Goal: Task Accomplishment & Management: Complete application form

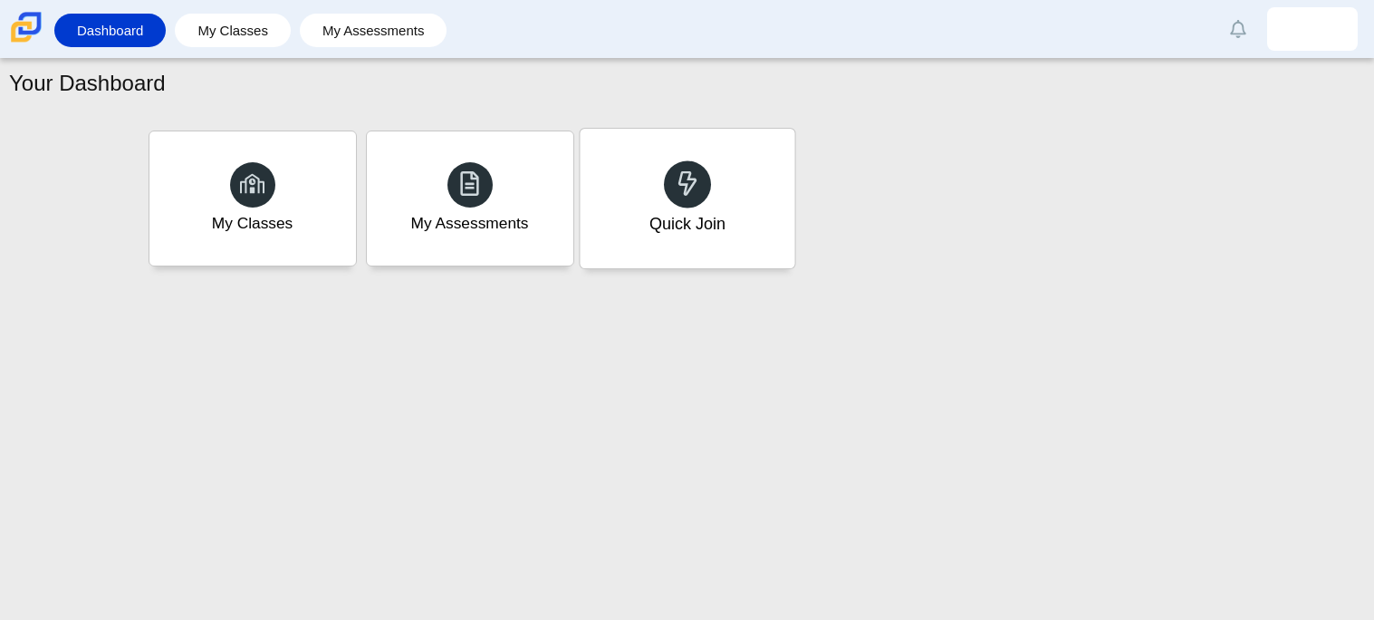
click at [746, 222] on div "Quick Join" at bounding box center [687, 199] width 215 height 140
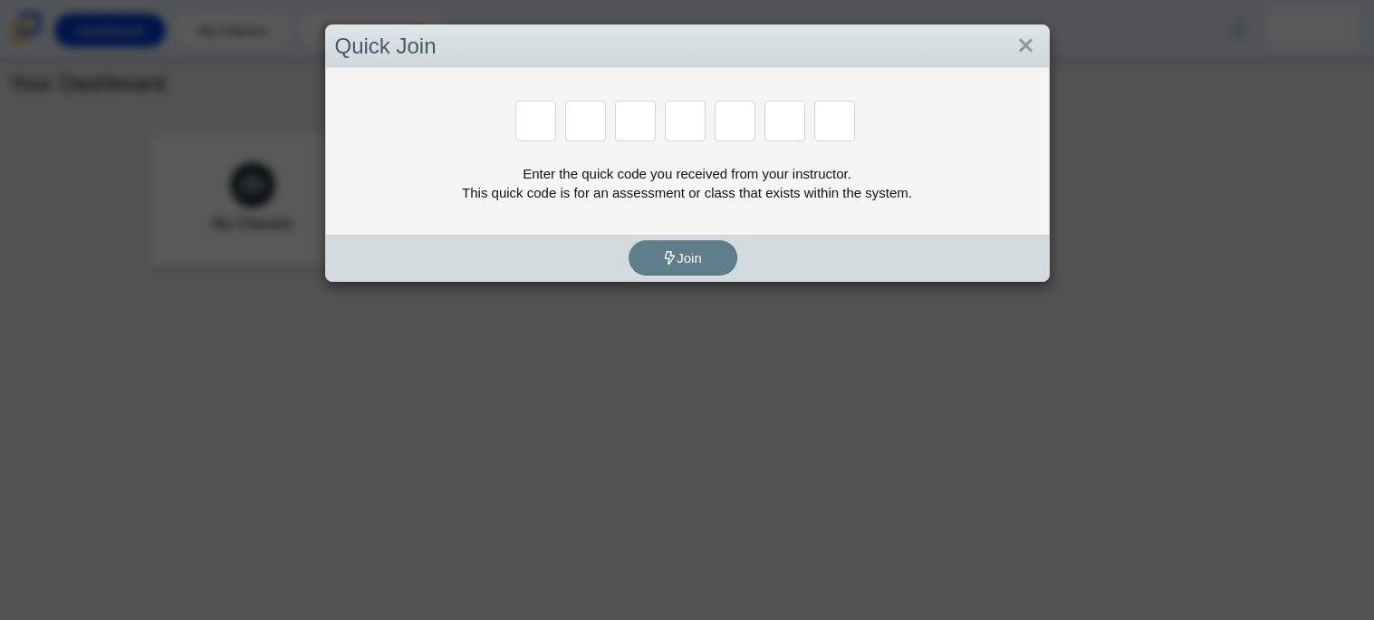
click at [136, 203] on div "Quick Join Enter the quick code you received from your instructor. This quick c…" at bounding box center [687, 310] width 1374 height 620
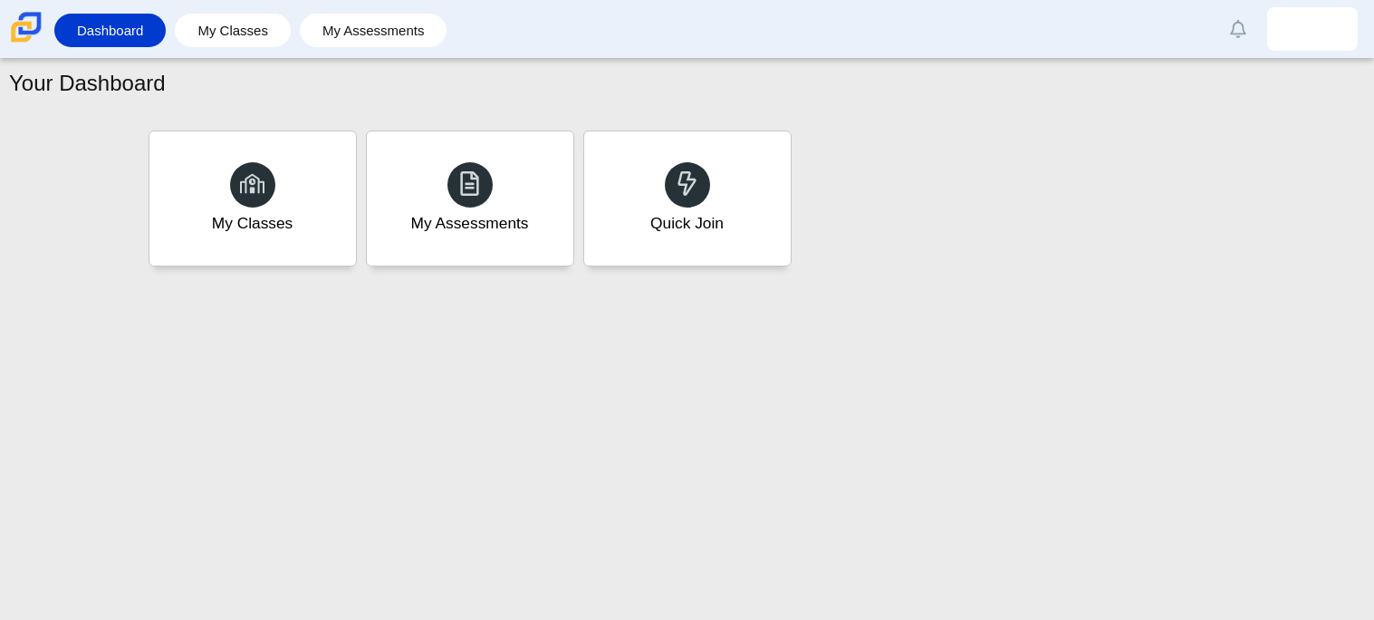
click at [321, 55] on div "Dashboard My Classes My Assessments Alerts Loading… Show all Mark read Preferen…" at bounding box center [687, 29] width 1374 height 58
click at [668, 180] on div at bounding box center [687, 183] width 47 height 47
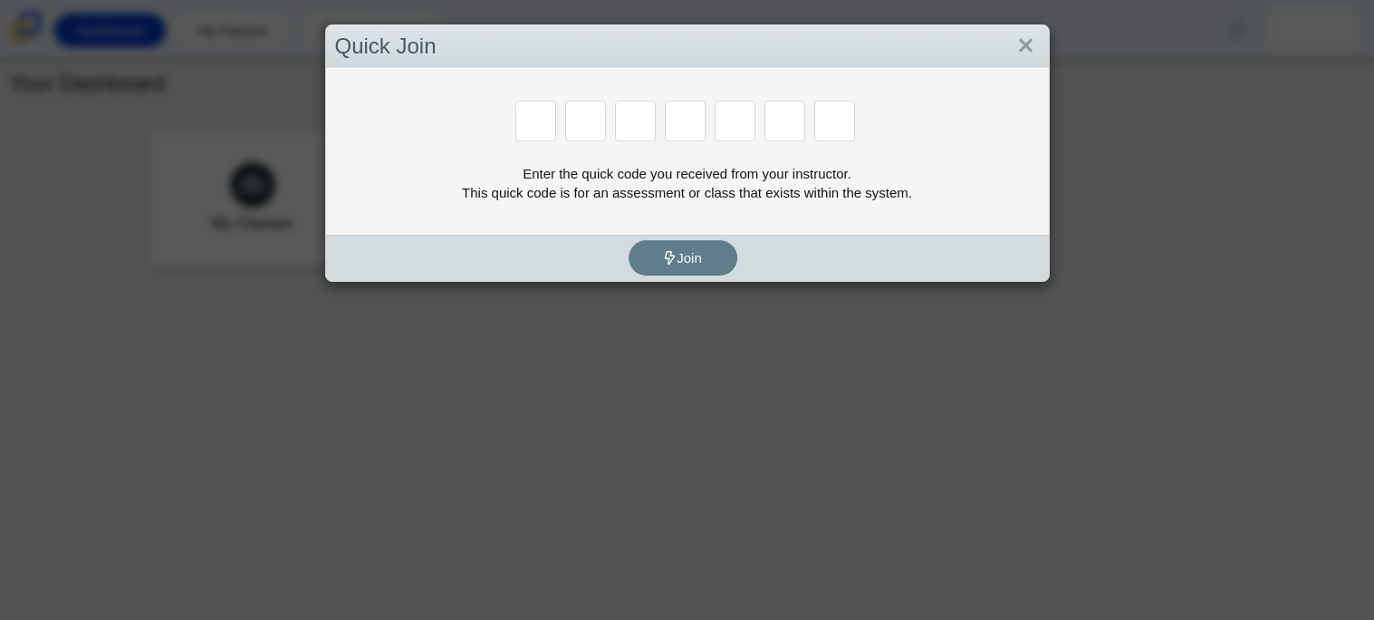
click at [668, 180] on div "Enter the quick code you received from your instructor. This quick code is for …" at bounding box center [687, 183] width 705 height 38
drag, startPoint x: 668, startPoint y: 180, endPoint x: 688, endPoint y: 188, distance: 22.1
click at [688, 188] on div "Enter the quick code you received from your instructor. This quick code is for …" at bounding box center [687, 183] width 705 height 38
click at [483, 477] on div "Quick Join Enter the quick code you received from your instructor. This quick c…" at bounding box center [687, 310] width 1374 height 620
click at [545, 133] on input "Enter Access Code Digit 1" at bounding box center [535, 121] width 41 height 41
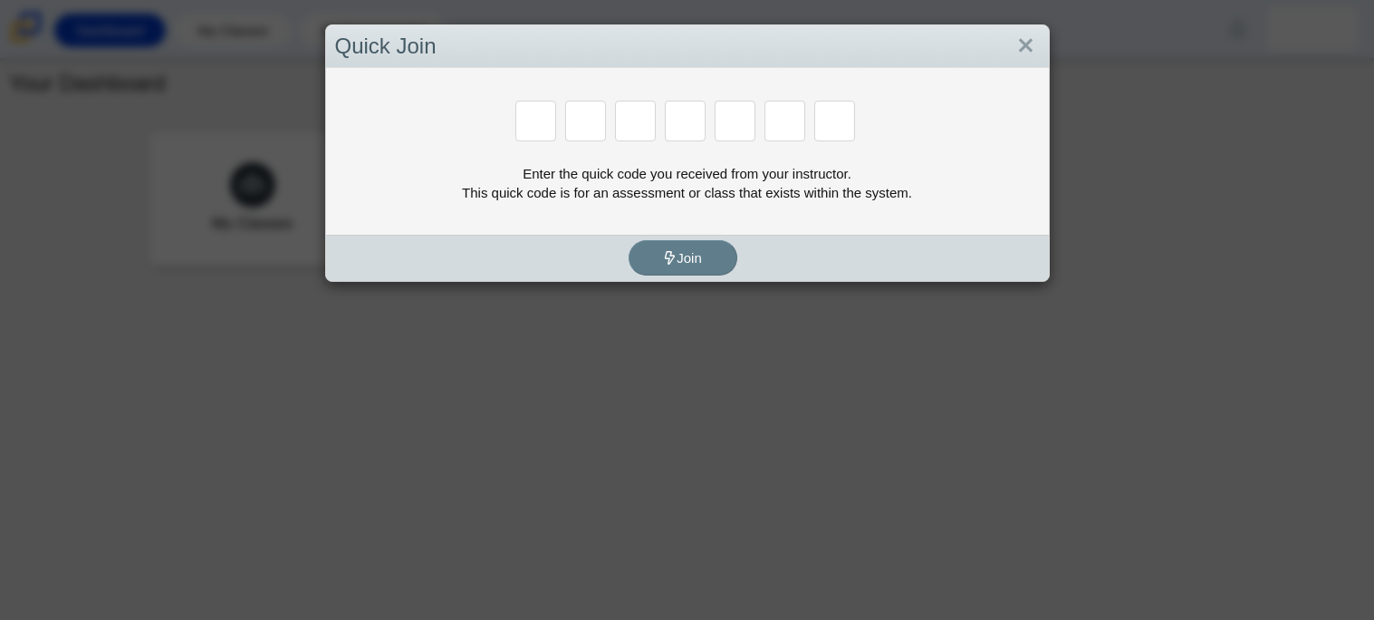
click at [544, 132] on input "Enter Access Code Digit 1" at bounding box center [535, 121] width 41 height 41
click at [736, 405] on div "Quick Join Enter the quick code you received from your instructor. This quick c…" at bounding box center [687, 310] width 1374 height 620
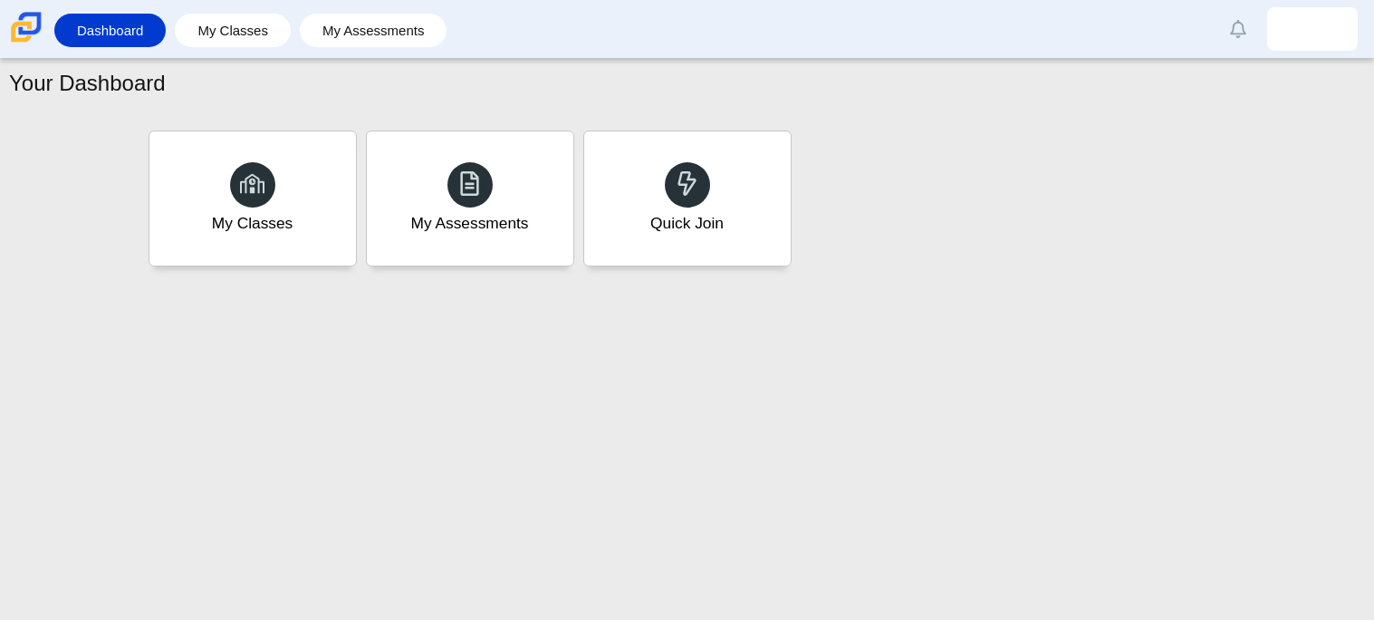
click at [736, 405] on div "Your Dashboard My Classes My Assessments Quick Join" at bounding box center [687, 339] width 1374 height 561
click at [670, 214] on div "Quick Join" at bounding box center [687, 224] width 76 height 24
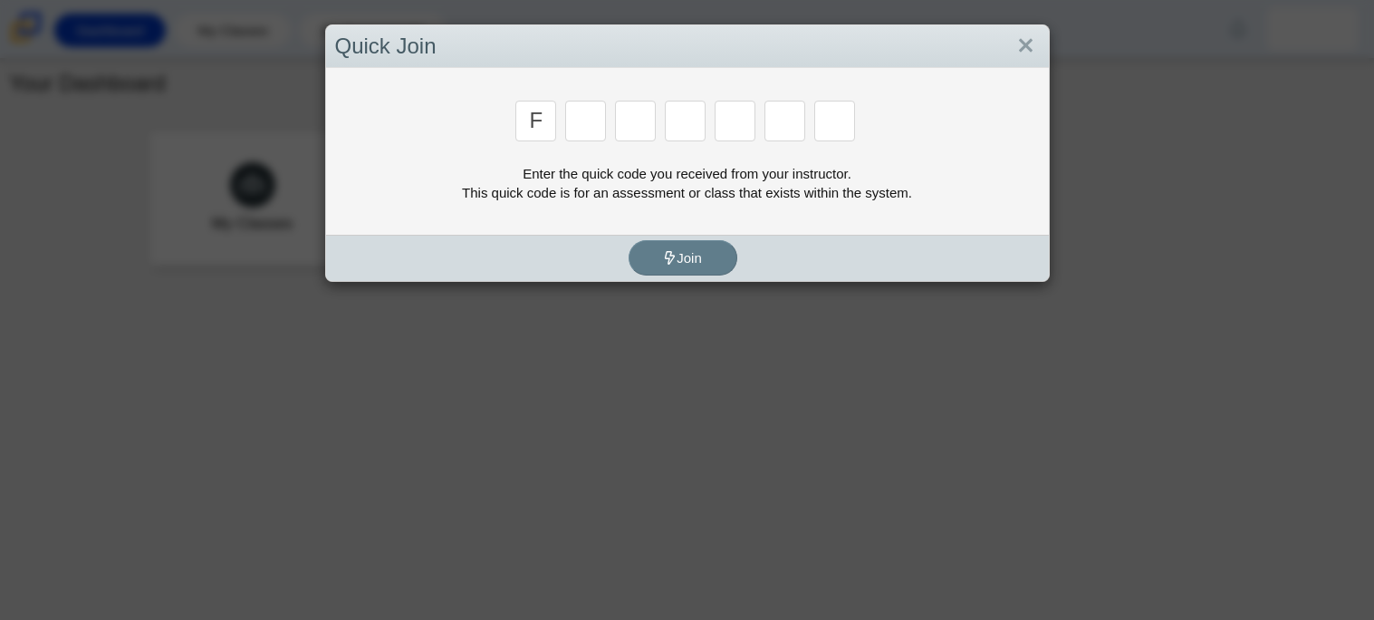
type input "f"
type input "7"
type input "m"
type input "c"
type input "h"
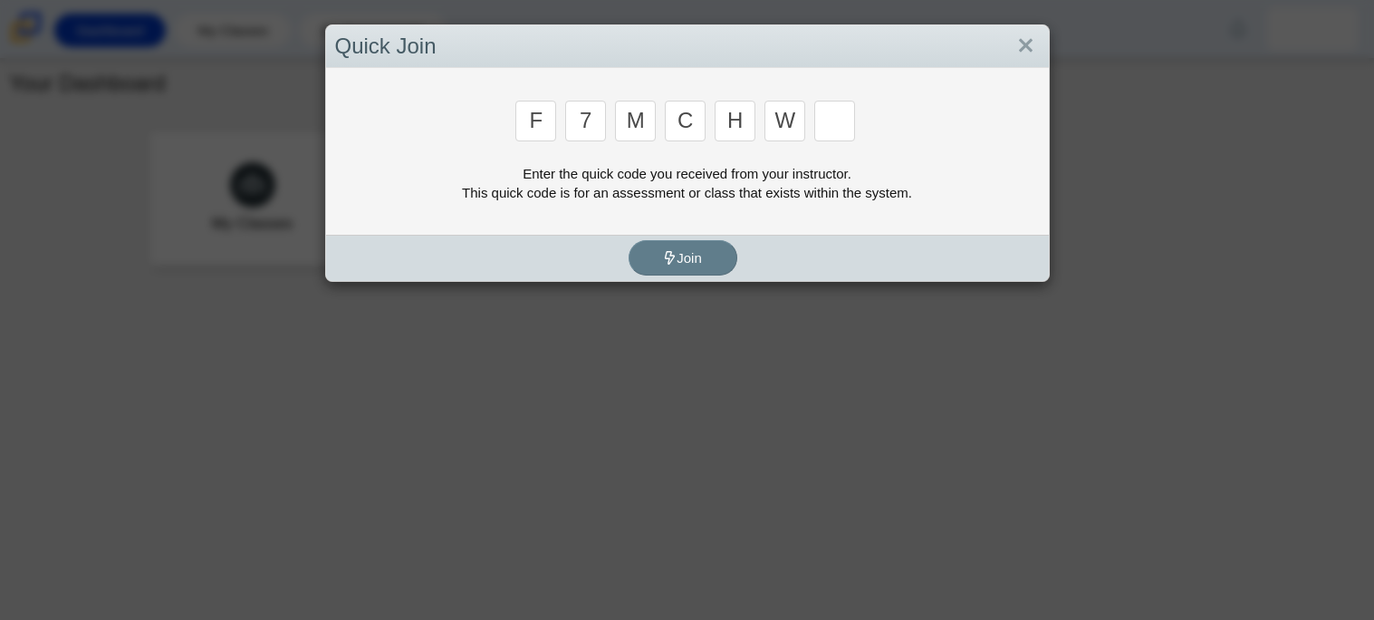
type input "w"
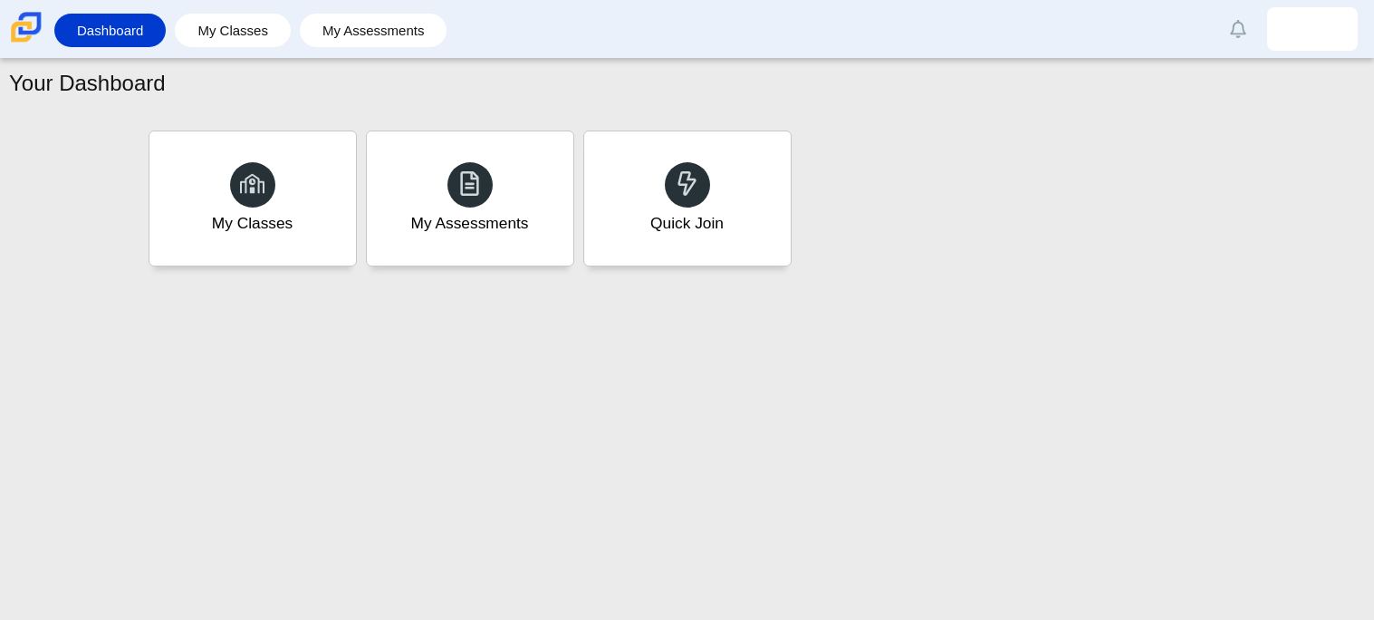
type input "k"
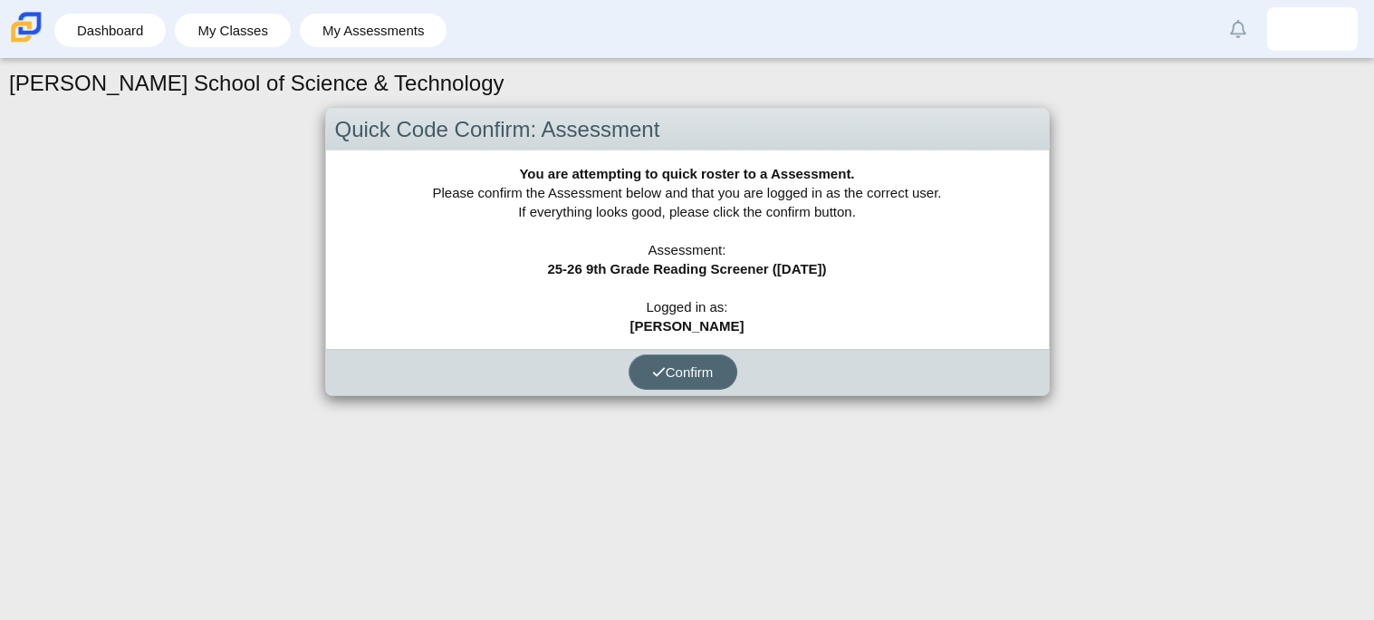
click at [694, 361] on button "Confirm" at bounding box center [683, 371] width 109 height 35
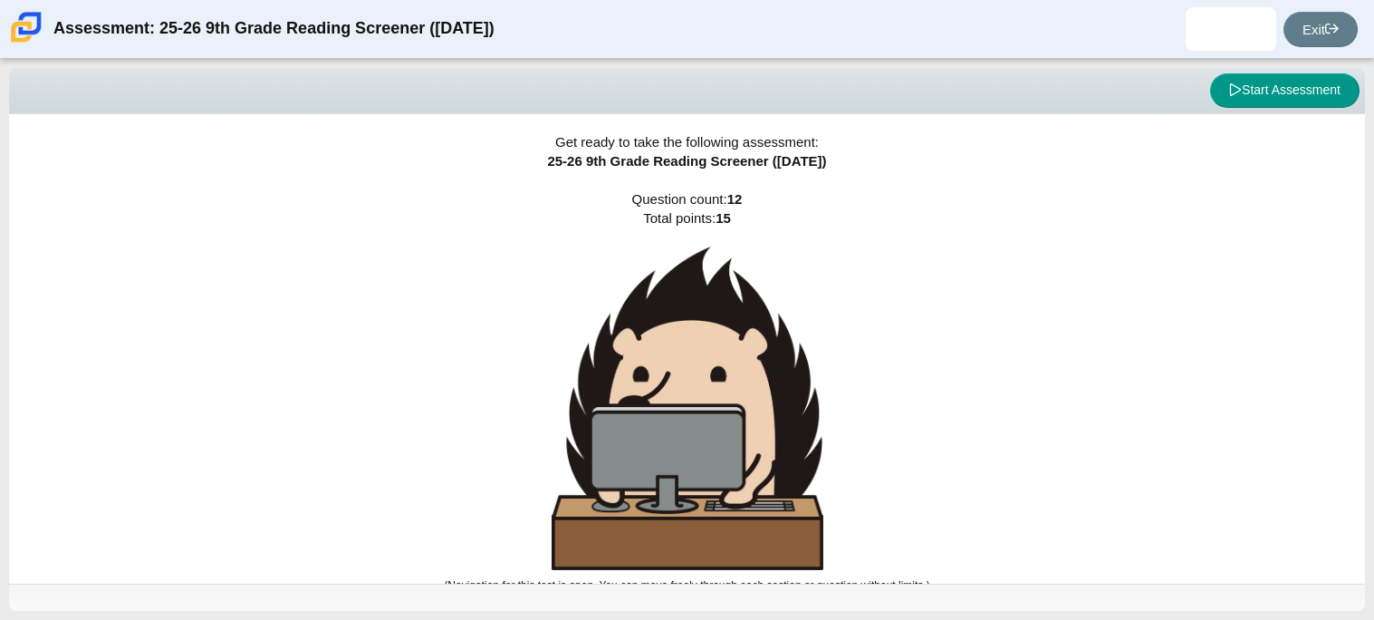
scroll to position [11, 0]
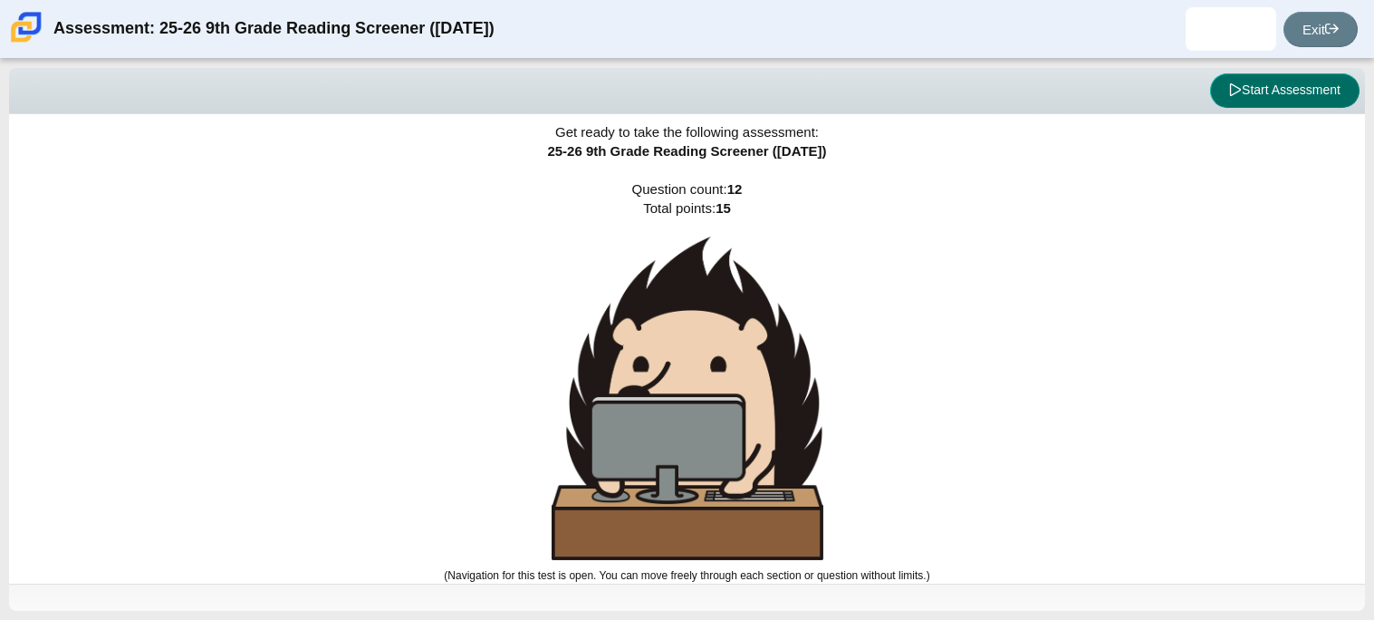
click at [1306, 98] on button "Start Assessment" at bounding box center [1284, 90] width 149 height 34
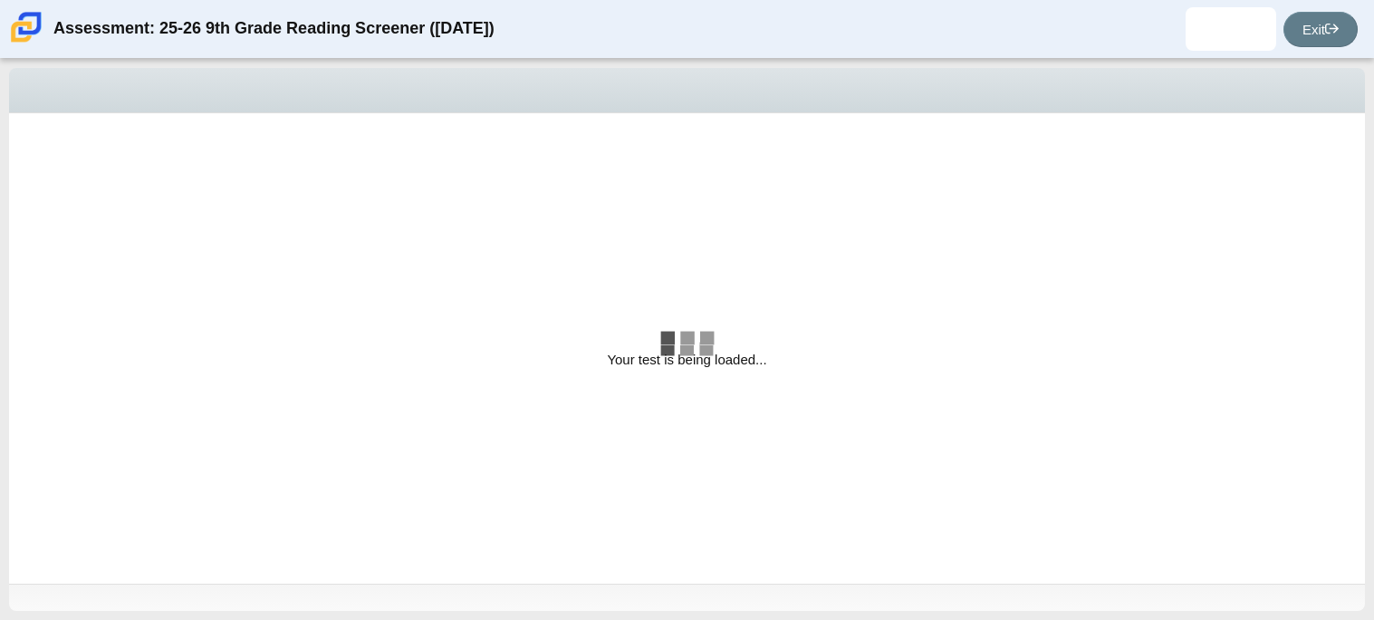
select select "ccc5b315-3c7c-471c-bf90-f22c8299c798"
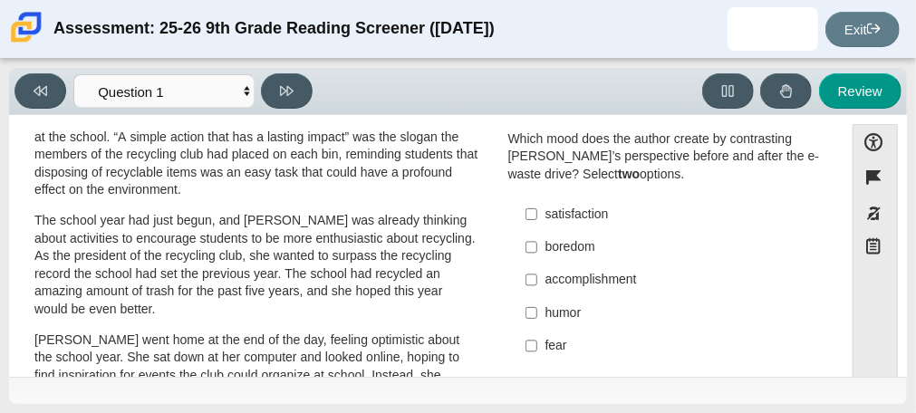
scroll to position [162, 0]
click at [613, 270] on div "accomplishment" at bounding box center [678, 279] width 266 height 18
click at [537, 263] on input "accomplishment accomplishment" at bounding box center [531, 279] width 12 height 33
checkbox input "true"
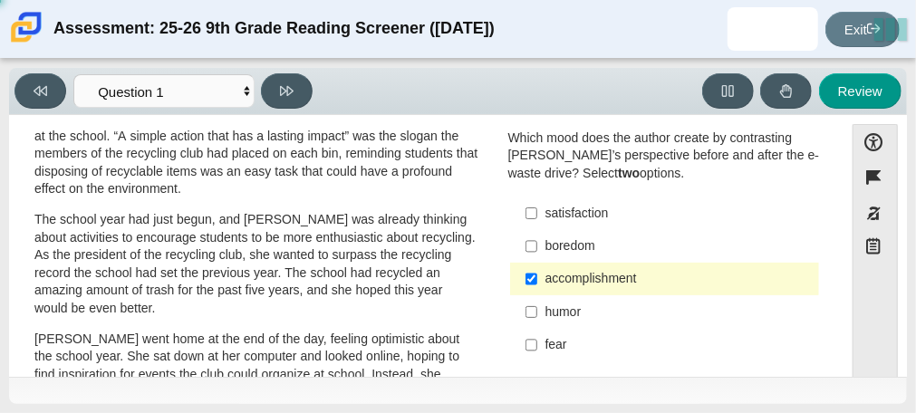
click at [564, 197] on label "satisfaction satisfaction" at bounding box center [666, 213] width 306 height 33
click at [537, 197] on input "satisfaction satisfaction" at bounding box center [531, 213] width 12 height 33
checkbox input "true"
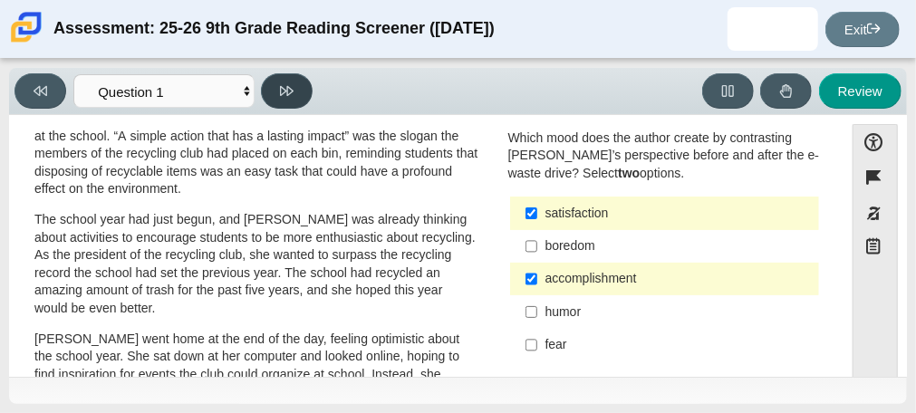
click at [287, 101] on button at bounding box center [287, 90] width 52 height 35
select select "0ff64528-ffd7-428d-b192-babfaadd44e8"
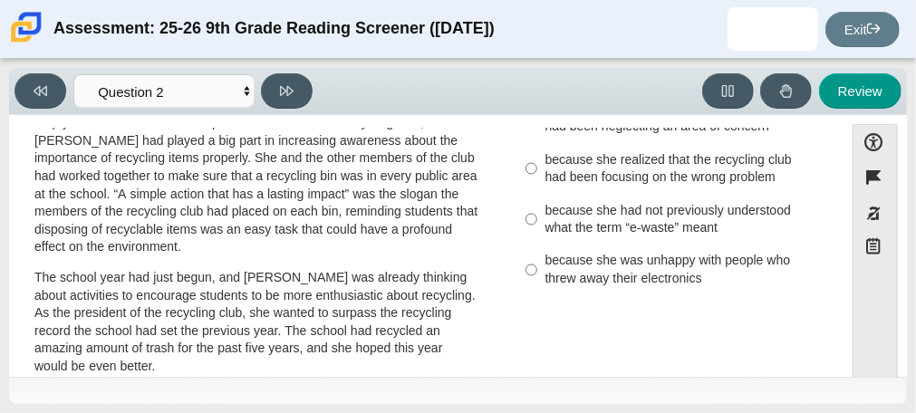
scroll to position [0, 0]
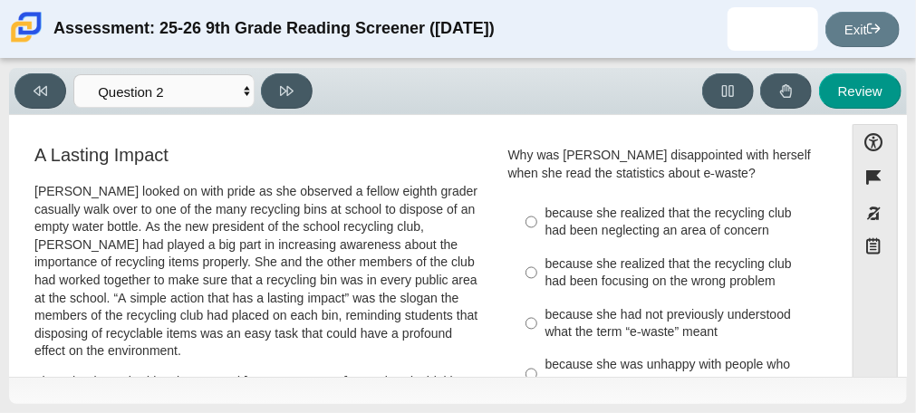
click at [740, 226] on div "because she realized that the recycling club had been neglecting an area of con…" at bounding box center [678, 222] width 266 height 35
click at [537, 226] on input "because she realized that the recycling club had been neglecting an area of con…" at bounding box center [531, 222] width 12 height 51
radio input "true"
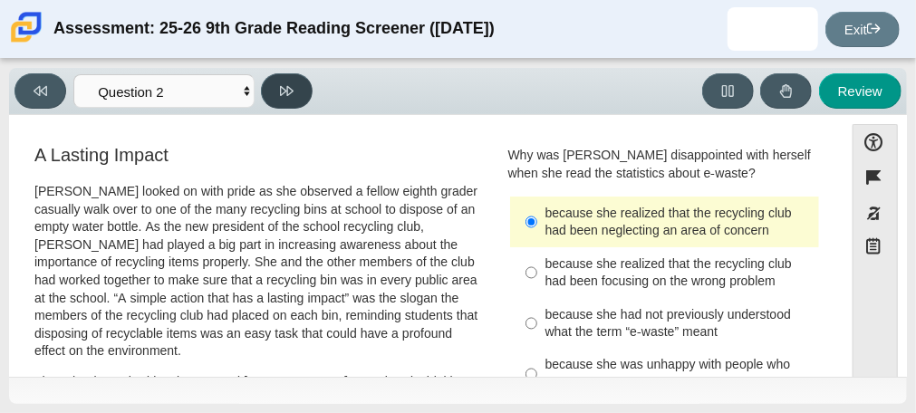
click at [306, 83] on button at bounding box center [287, 90] width 52 height 35
select select "7ce3d843-6974-4858-901c-1ff39630e843"
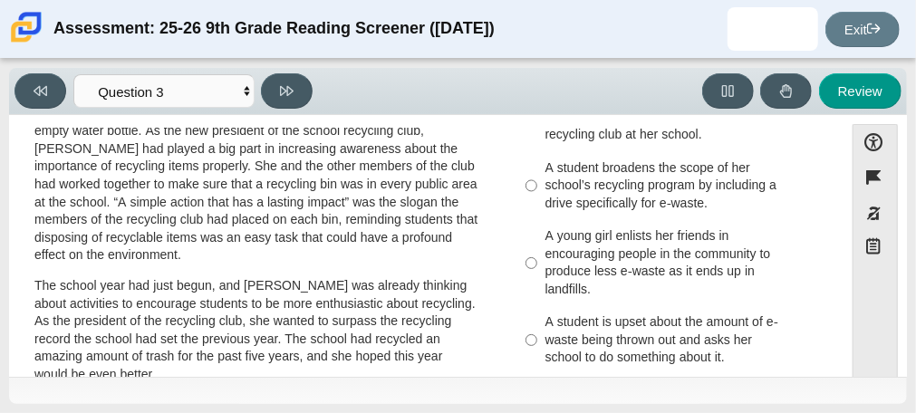
scroll to position [99, 0]
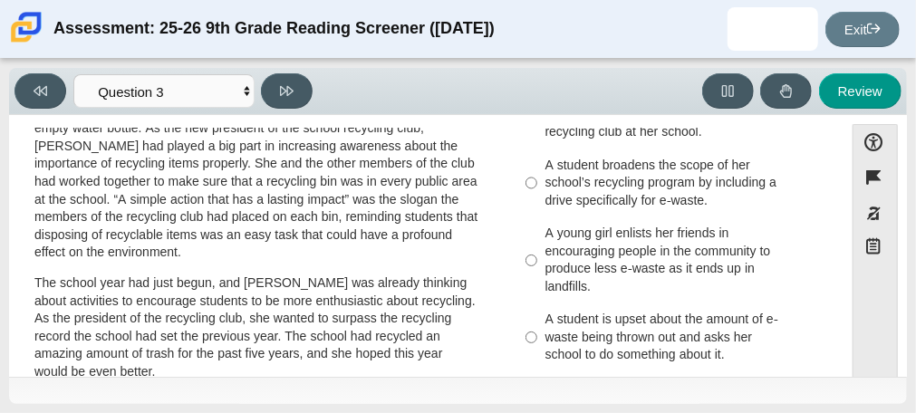
click at [580, 205] on div "A student broadens the scope of her school’s recycling program by including a d…" at bounding box center [678, 183] width 266 height 53
click at [537, 205] on input "A student broadens the scope of her school’s recycling program by including a d…" at bounding box center [531, 183] width 12 height 69
radio input "true"
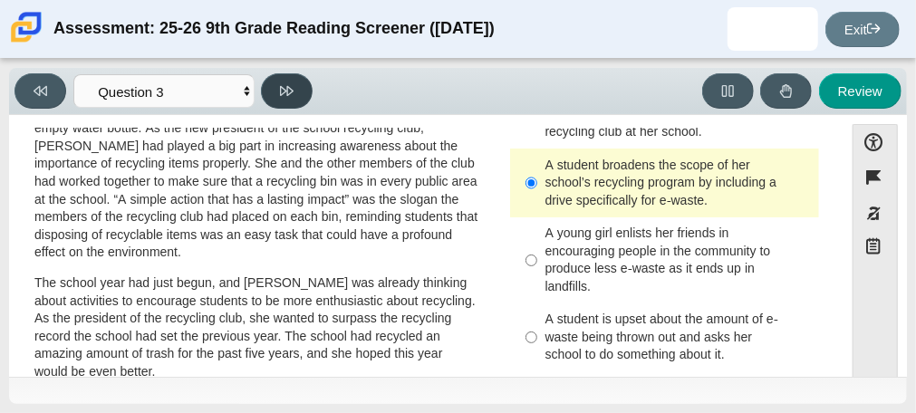
click at [274, 91] on button at bounding box center [287, 90] width 52 height 35
select select "ca9ea0f1-49c5-4bd1-83b0-472c18652b42"
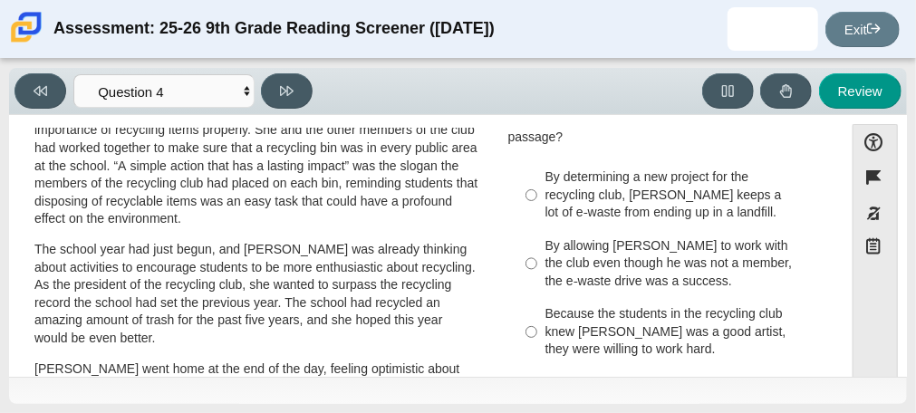
scroll to position [131, 0]
click at [666, 197] on div "By determining a new project for the recycling club, [PERSON_NAME] keeps a lot …" at bounding box center [678, 195] width 266 height 53
click at [537, 197] on input "By determining a new project for the recycling club, [PERSON_NAME] keeps a lot …" at bounding box center [531, 196] width 12 height 69
radio input "true"
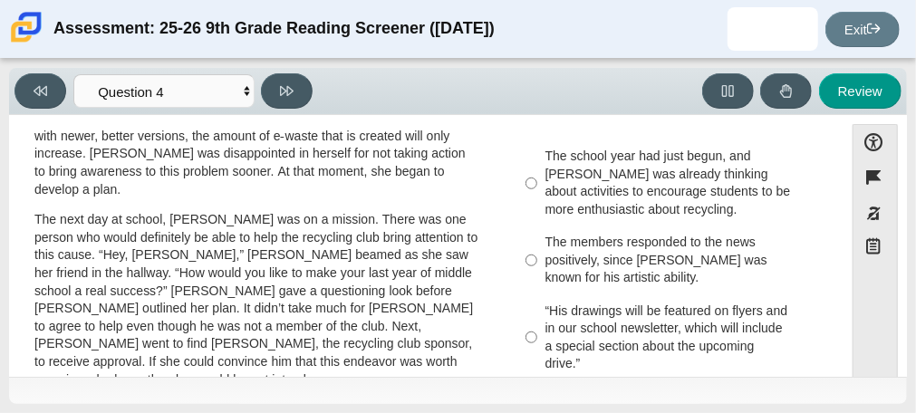
scroll to position [525, 0]
click at [659, 214] on div "The school year had just begun, and [PERSON_NAME] was already thinking about ac…" at bounding box center [678, 182] width 266 height 71
click at [537, 214] on input "The school year had just begun, and [PERSON_NAME] was already thinking about ac…" at bounding box center [531, 183] width 12 height 86
radio input "true"
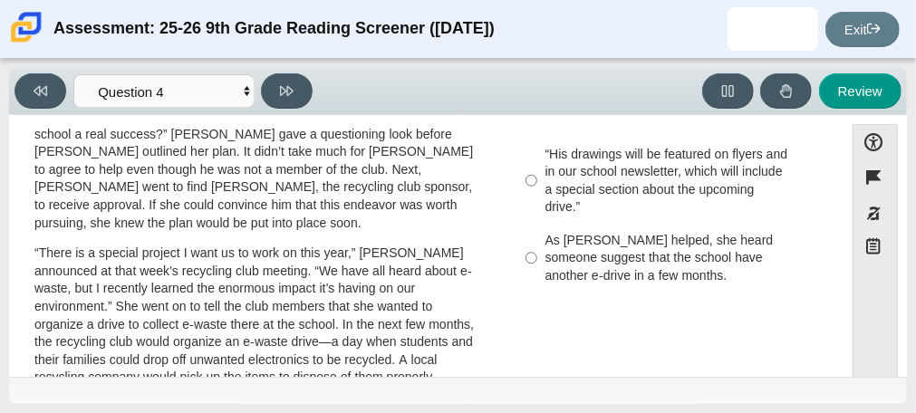
scroll to position [679, 0]
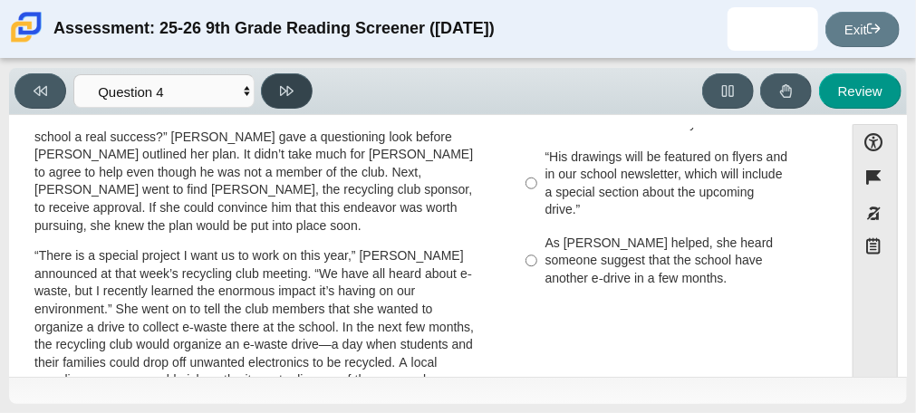
click at [284, 73] on button at bounding box center [287, 90] width 52 height 35
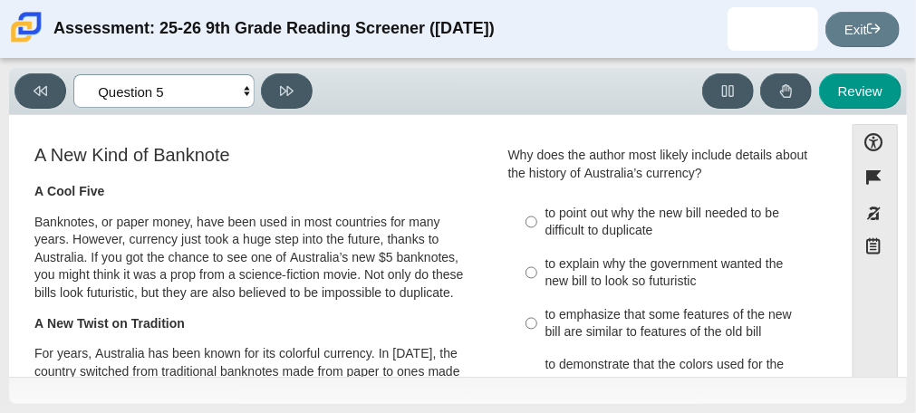
click at [198, 94] on select "Questions Question 1 Question 2 Question 3 Question 4 Question 5 Question 6 Que…" at bounding box center [163, 91] width 181 height 34
click at [346, 321] on p "A New Twist on Tradition" at bounding box center [256, 324] width 444 height 18
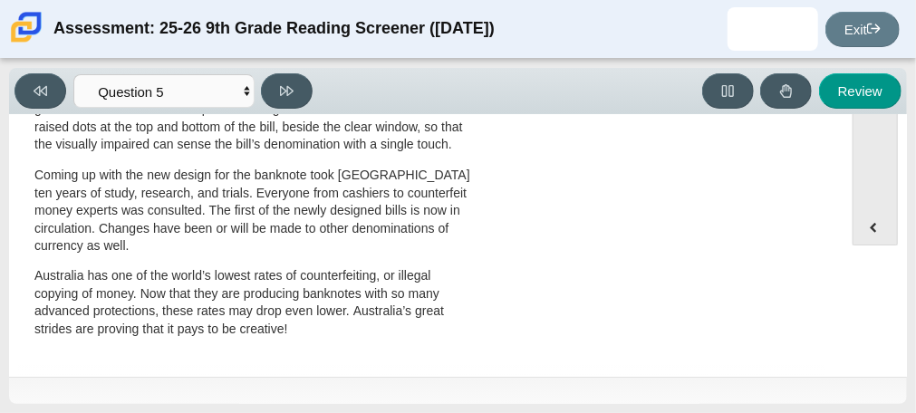
scroll to position [1048, 0]
click at [290, 98] on button at bounding box center [287, 90] width 52 height 35
select select "69146e31-7b3d-4a3e-9ce6-f30c24342ae0"
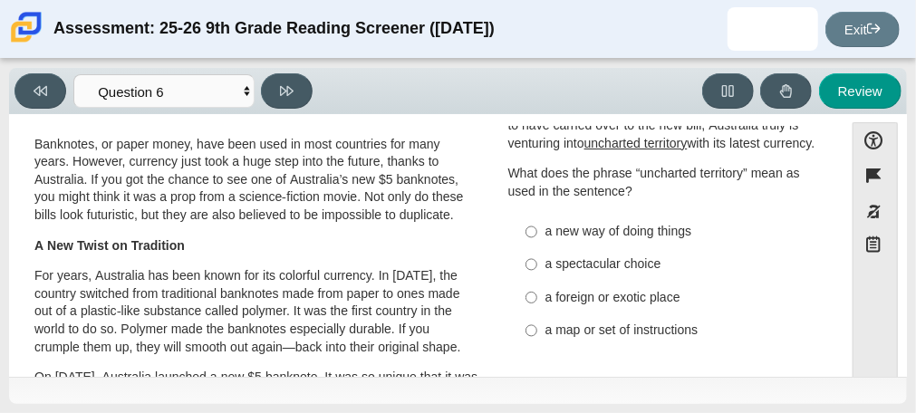
scroll to position [77, 0]
click at [652, 240] on div "a new way of doing things" at bounding box center [678, 231] width 266 height 18
click at [537, 244] on input "a new way of doing things a new way of doing things" at bounding box center [531, 231] width 12 height 33
radio input "true"
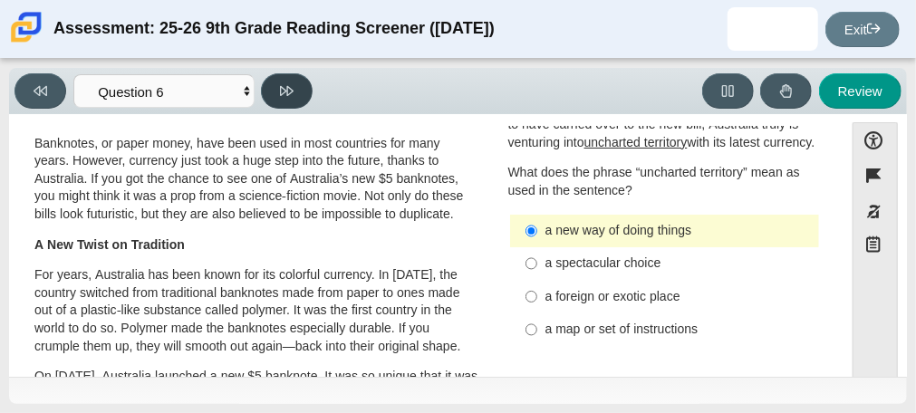
click at [281, 73] on button at bounding box center [287, 90] width 52 height 35
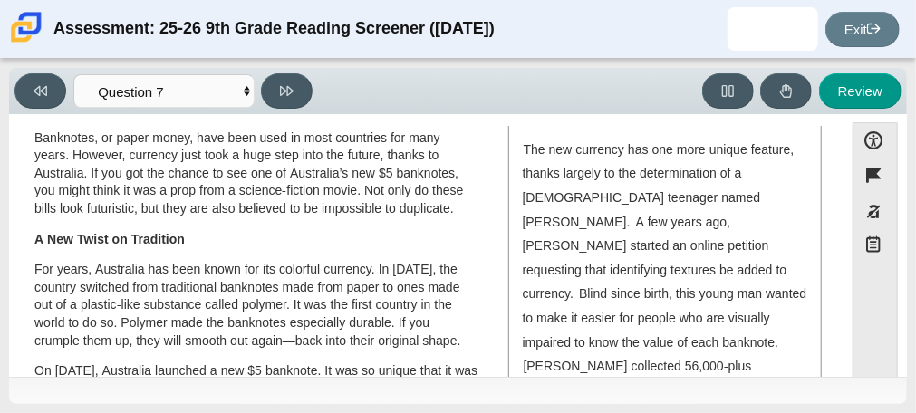
scroll to position [91, 0]
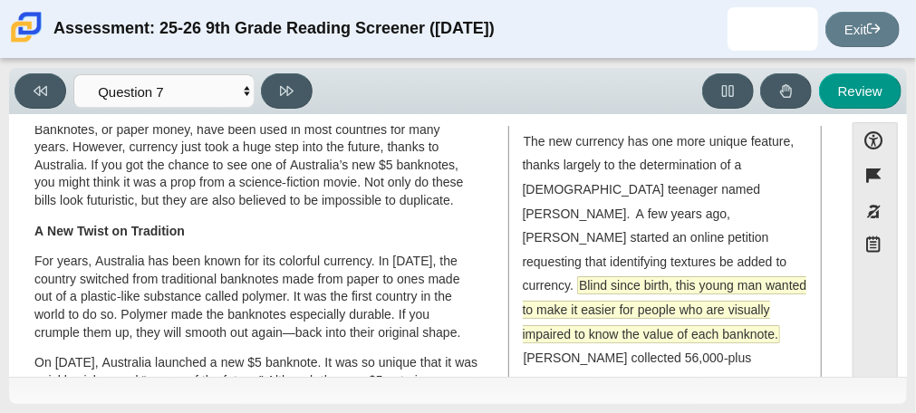
click at [750, 277] on span "Blind since birth, this young man wanted to make it easier for people who are v…" at bounding box center [665, 309] width 284 height 64
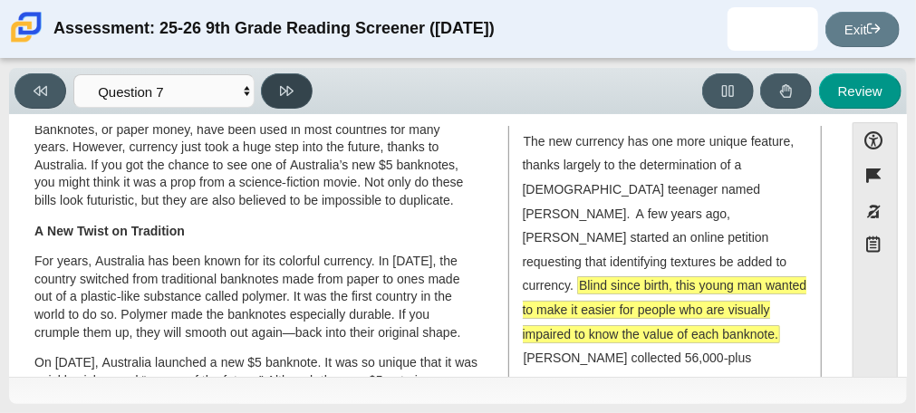
click at [265, 83] on button at bounding box center [287, 90] width 52 height 35
select select "ea8338c2-a6a3-418e-a305-2b963b54a290"
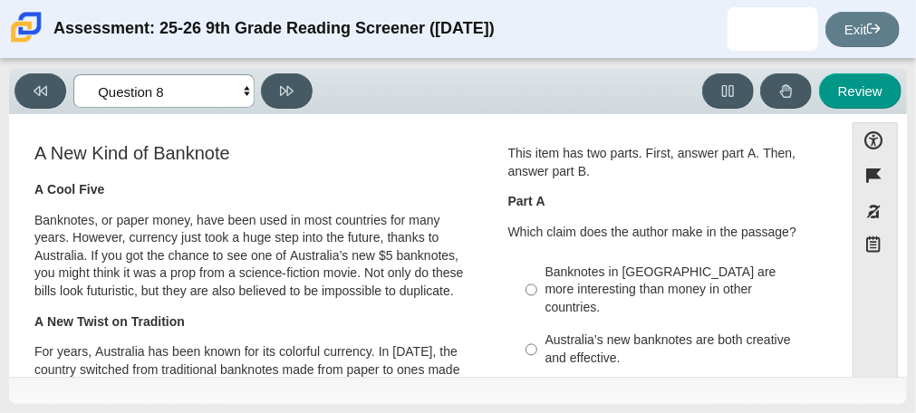
click at [186, 93] on select "Questions Question 1 Question 2 Question 3 Question 4 Question 5 Question 6 Que…" at bounding box center [163, 91] width 181 height 34
click at [401, 150] on h3 "A New Kind of Banknote" at bounding box center [256, 153] width 444 height 20
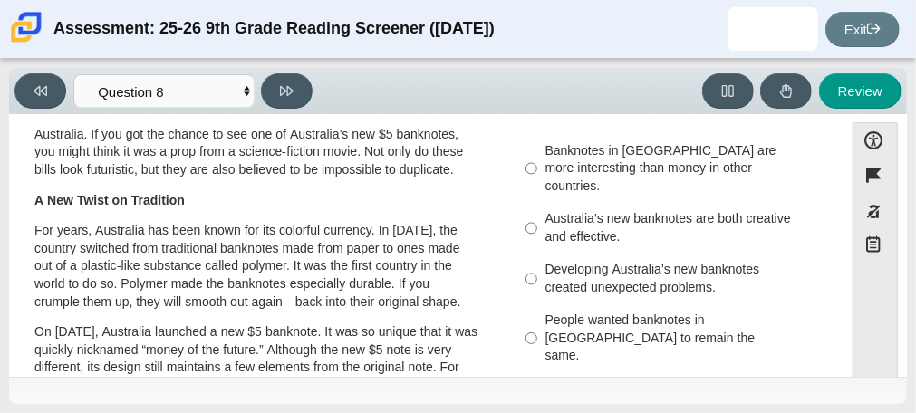
scroll to position [122, 0]
click at [704, 209] on div "Australia’s new banknotes are both creative and effective." at bounding box center [678, 226] width 266 height 35
click at [537, 202] on input "Australia’s new banknotes are both creative and effective. Australia’s new bank…" at bounding box center [531, 227] width 12 height 51
radio input "true"
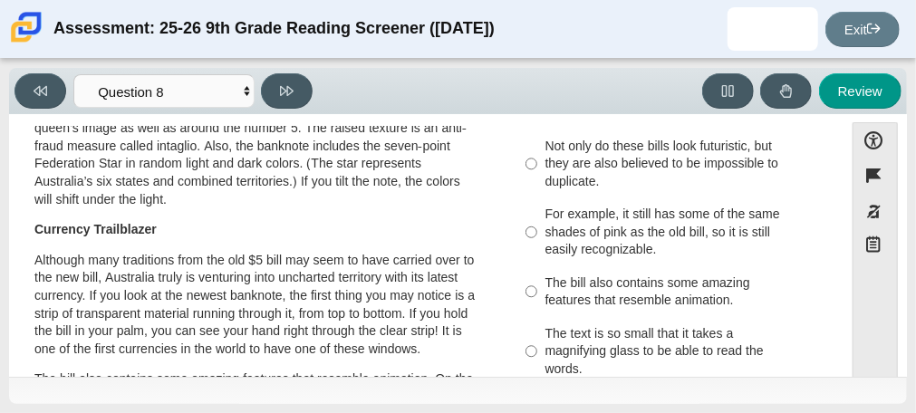
scroll to position [464, 0]
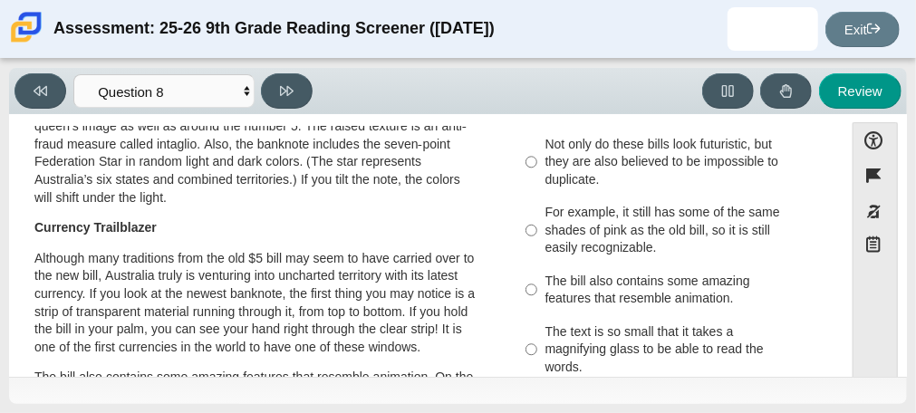
click at [616, 204] on div "For example, it still has some of the same shades of pink as the old bill, so i…" at bounding box center [678, 230] width 266 height 53
click at [537, 197] on input "For example, it still has some of the same shades of pink as the old bill, so i…" at bounding box center [531, 231] width 12 height 69
radio input "true"
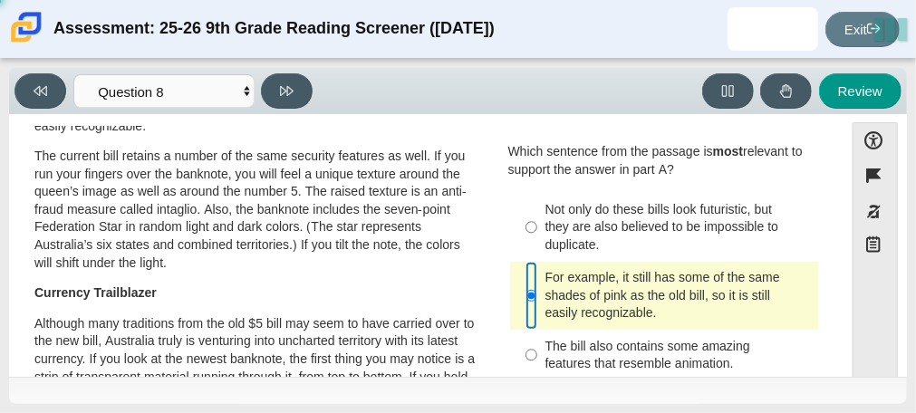
scroll to position [395, 0]
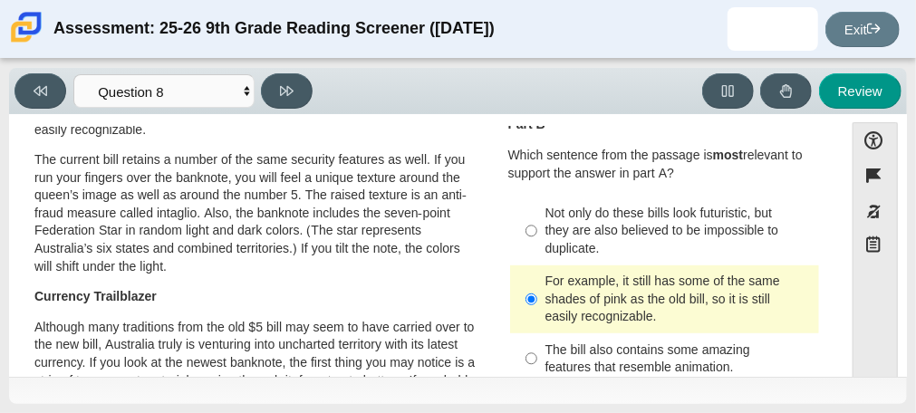
click at [616, 205] on div "Not only do these bills look futuristic, but they are also believed to be impos…" at bounding box center [678, 231] width 266 height 53
click at [537, 197] on input "Not only do these bills look futuristic, but they are also believed to be impos…" at bounding box center [531, 231] width 12 height 69
radio input "true"
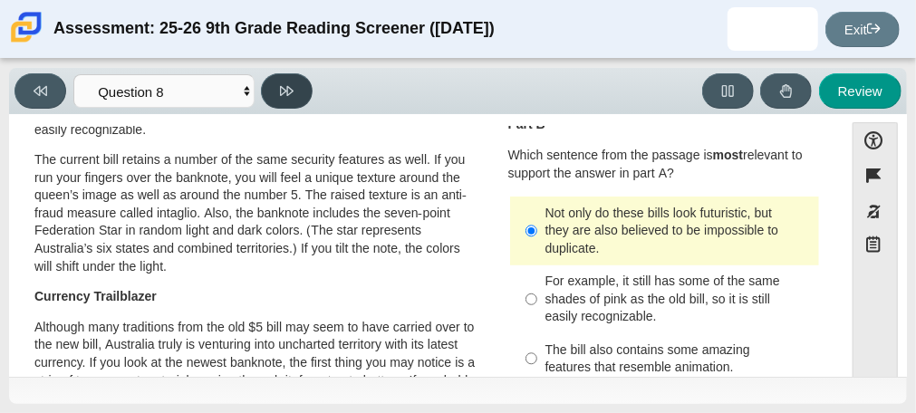
click at [273, 93] on button at bounding box center [287, 90] width 52 height 35
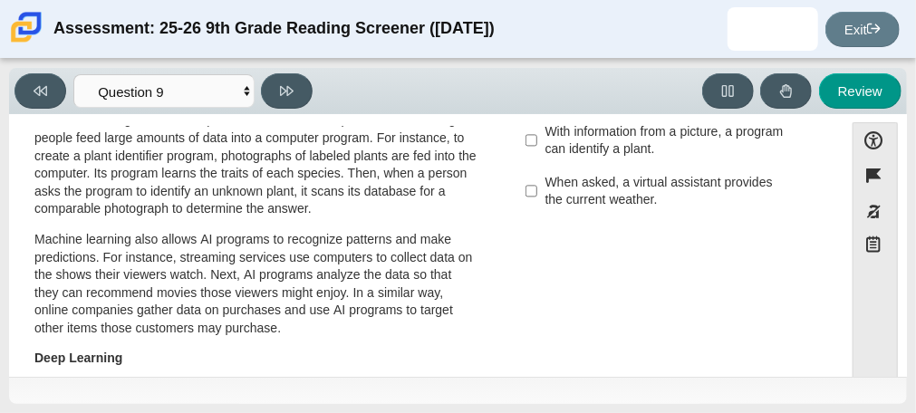
scroll to position [307, 0]
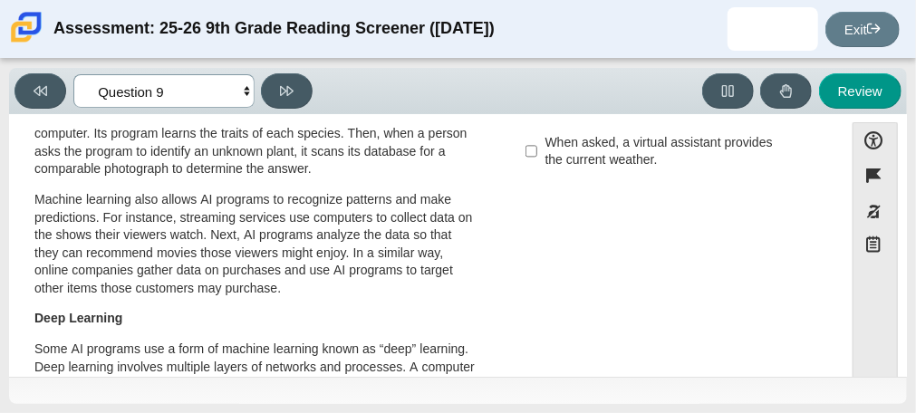
click at [240, 91] on select "Questions Question 1 Question 2 Question 3 Question 4 Question 5 Question 6 Que…" at bounding box center [163, 91] width 181 height 34
click at [349, 325] on p "Deep Learning" at bounding box center [256, 319] width 444 height 18
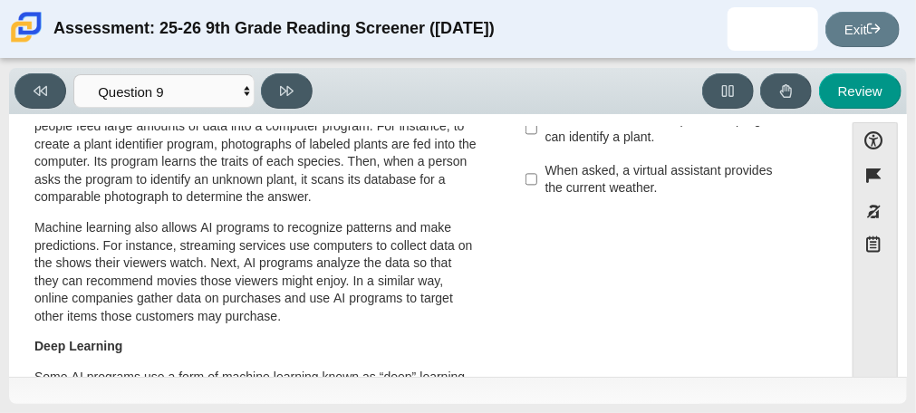
scroll to position [280, 0]
click at [872, 99] on button "Review" at bounding box center [860, 90] width 82 height 35
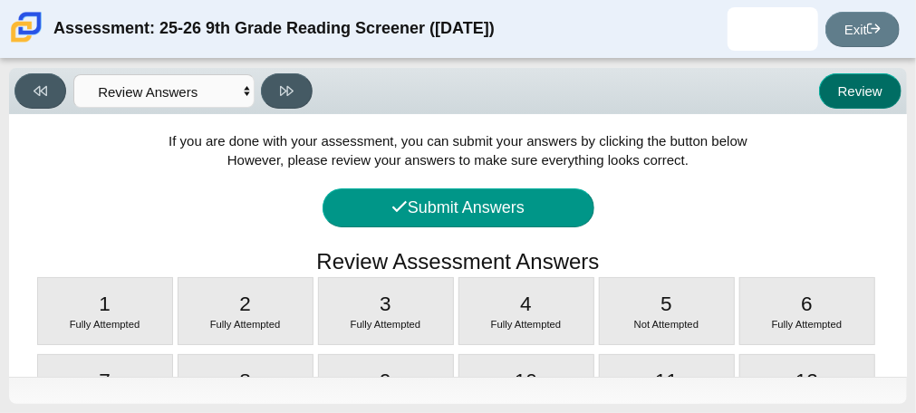
scroll to position [56, 0]
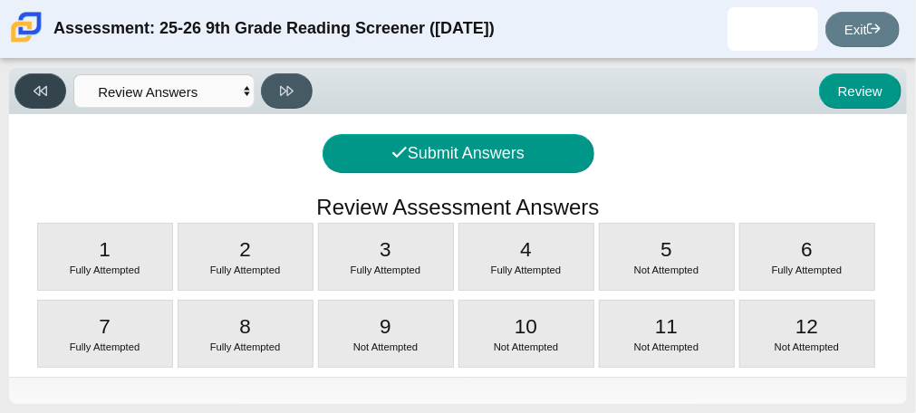
click at [21, 83] on button at bounding box center [40, 90] width 52 height 35
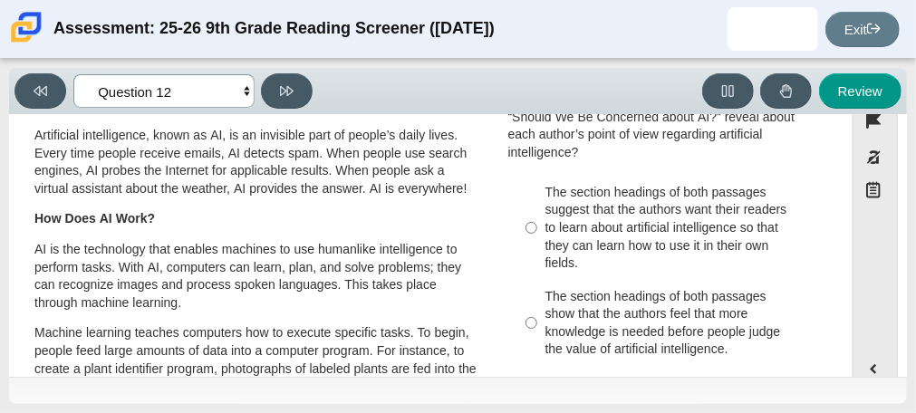
click at [178, 91] on select "Questions Question 1 Question 2 Question 3 Question 4 Question 5 Question 6 Que…" at bounding box center [163, 91] width 181 height 34
select select "89f058d6-b15c-4ef5-a4b3-fdaffb8868b6"
click at [73, 74] on select "Questions Question 1 Question 2 Question 3 Question 4 Question 5 Question 6 Que…" at bounding box center [163, 91] width 181 height 34
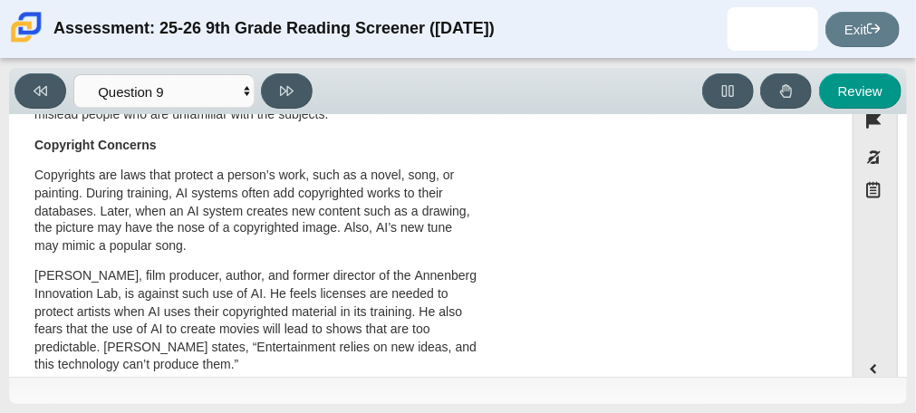
scroll to position [1223, 0]
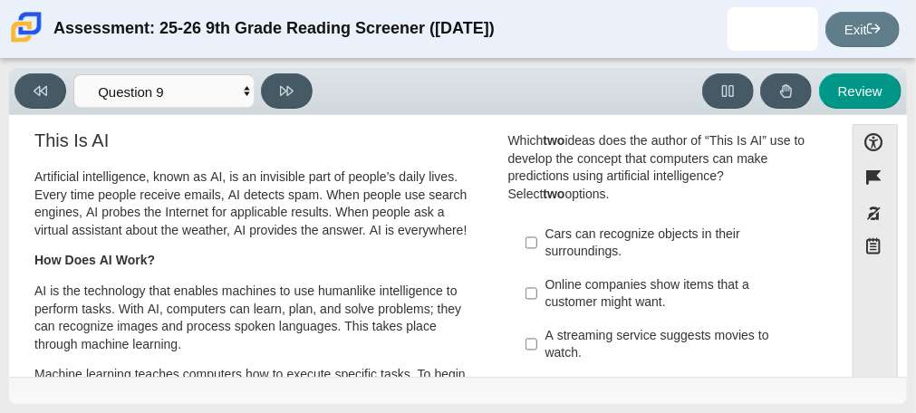
scroll to position [27, 0]
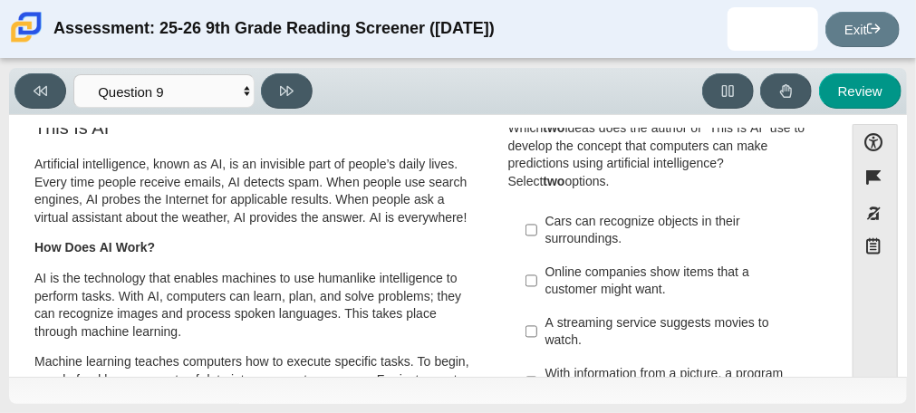
click at [693, 220] on div "Cars can recognize objects in their surroundings." at bounding box center [678, 230] width 266 height 35
click at [537, 220] on input "Cars can recognize objects in their surroundings. Cars can recognize objects in…" at bounding box center [531, 230] width 12 height 51
checkbox input "true"
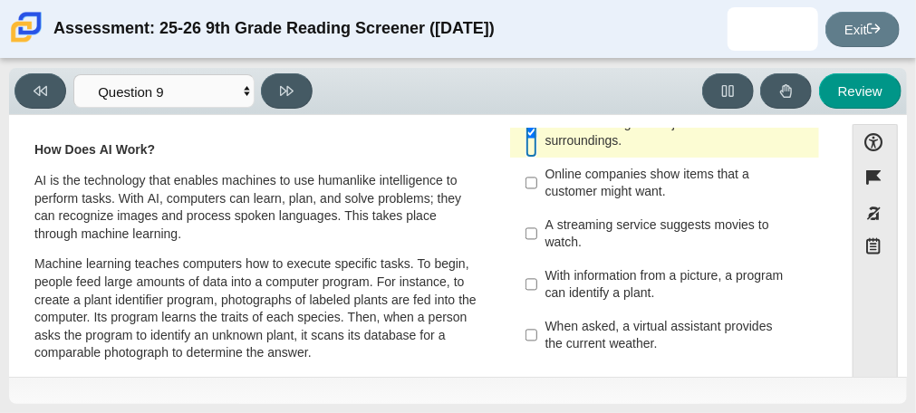
scroll to position [127, 0]
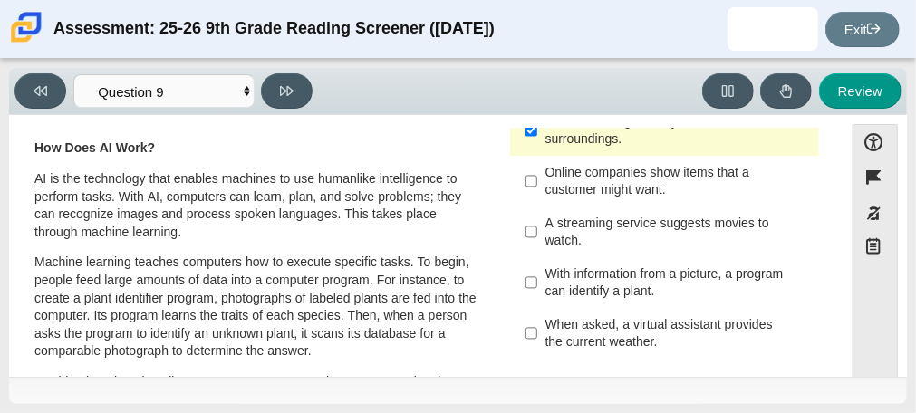
click at [691, 278] on div "With information from a picture, a program can identify a plant." at bounding box center [678, 282] width 266 height 35
click at [537, 278] on input "With information from a picture, a program can identify a plant. With informati…" at bounding box center [531, 282] width 12 height 51
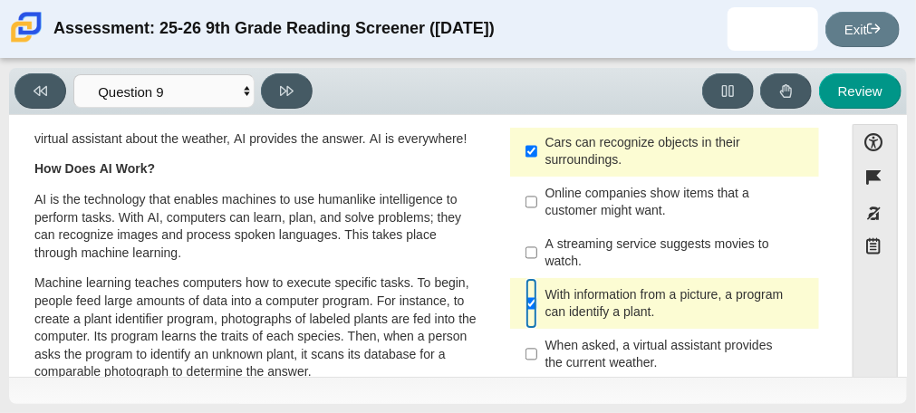
scroll to position [105, 0]
click at [583, 291] on div "With information from a picture, a program can identify a plant." at bounding box center [678, 304] width 266 height 35
click at [537, 291] on input "With information from a picture, a program can identify a plant. With informati…" at bounding box center [531, 304] width 12 height 51
checkbox input "false"
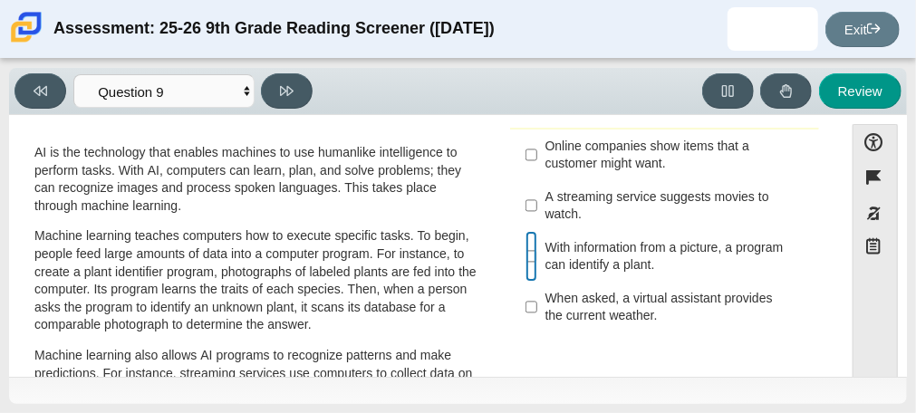
scroll to position [155, 0]
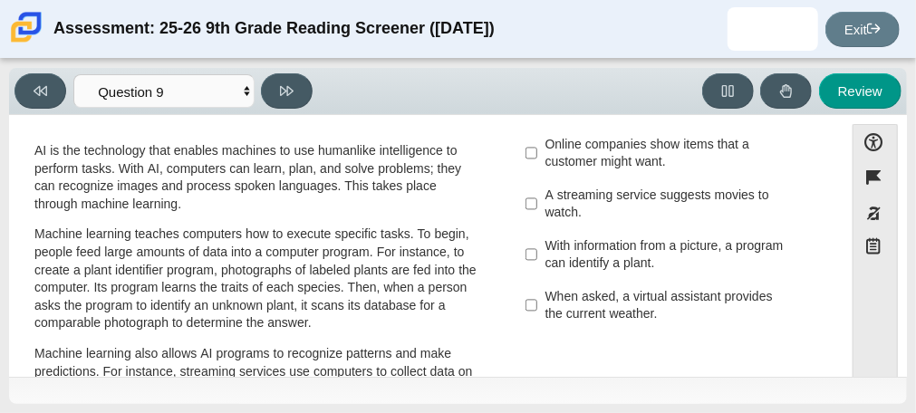
click at [614, 312] on div "When asked, a virtual assistant provides the current weather." at bounding box center [678, 305] width 266 height 35
click at [537, 312] on input "When asked, a virtual assistant provides the current weather. When asked, a vir…" at bounding box center [531, 305] width 12 height 51
checkbox input "true"
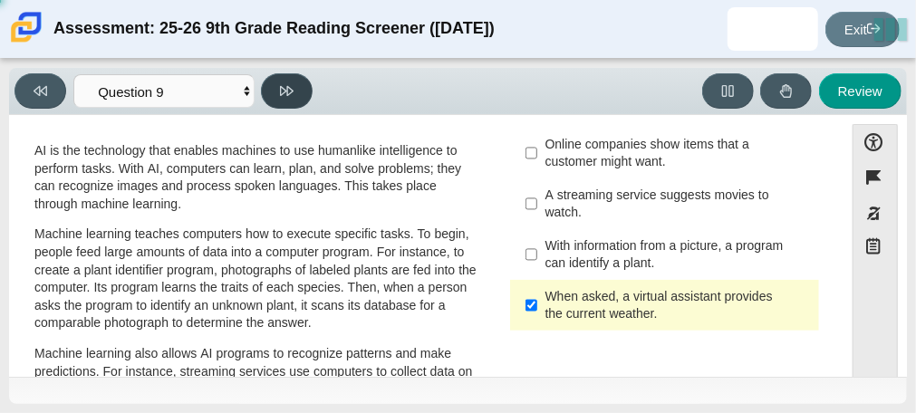
click at [289, 91] on icon at bounding box center [287, 91] width 14 height 10
select select "cdf3c14e-a918-44d1-9b63-3db0fa81641e"
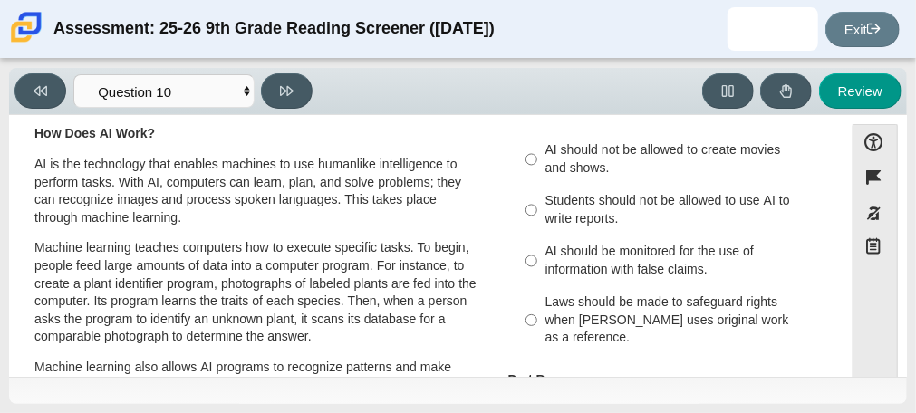
scroll to position [145, 0]
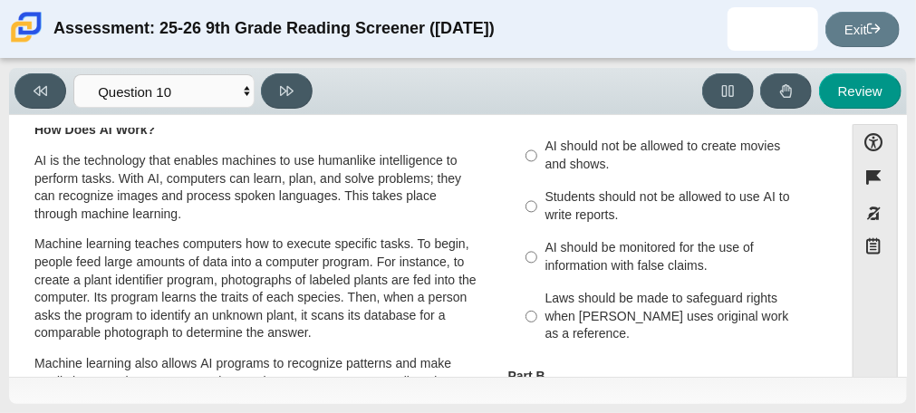
click at [660, 261] on div "AI should be monitored for the use of information with false claims." at bounding box center [678, 256] width 266 height 35
click at [537, 261] on input "AI should be monitored for the use of information with false claims. AI should …" at bounding box center [531, 257] width 12 height 51
radio input "true"
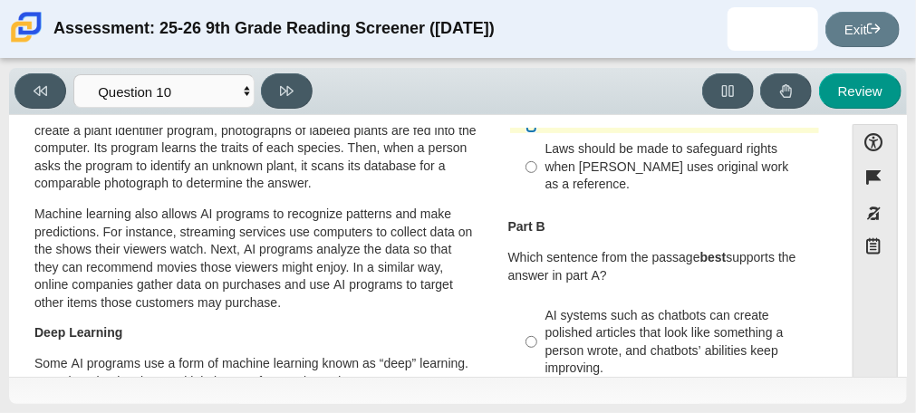
scroll to position [292, 0]
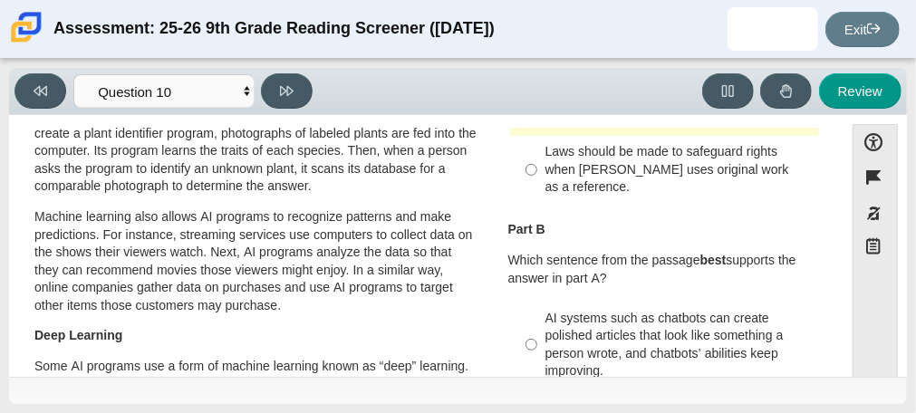
click at [645, 337] on div "AI systems such as chatbots can create polished articles that look like somethi…" at bounding box center [678, 345] width 266 height 71
click at [537, 337] on input "AI systems such as chatbots can create polished articles that look like somethi…" at bounding box center [531, 345] width 12 height 86
radio input "true"
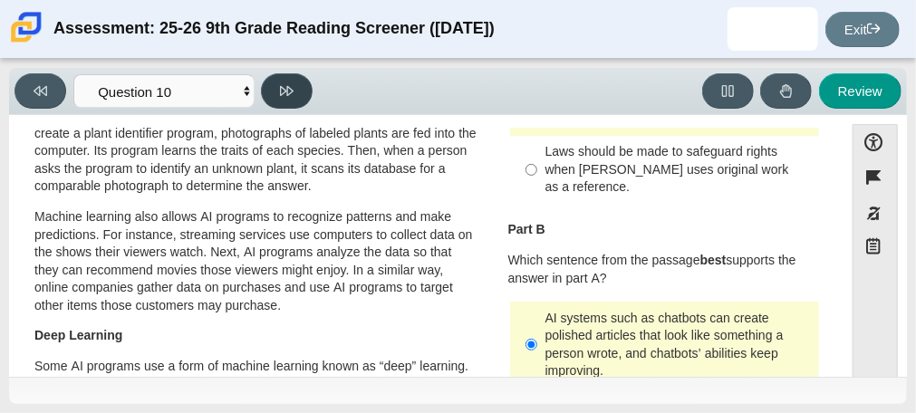
click at [284, 84] on icon at bounding box center [287, 91] width 14 height 14
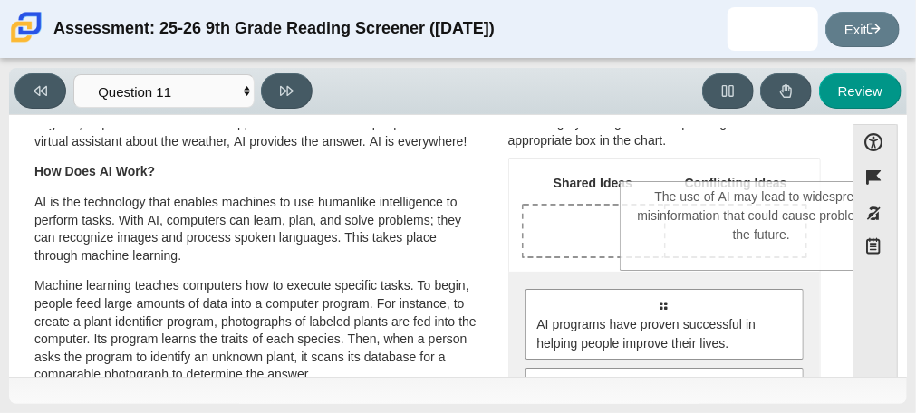
scroll to position [84, 0]
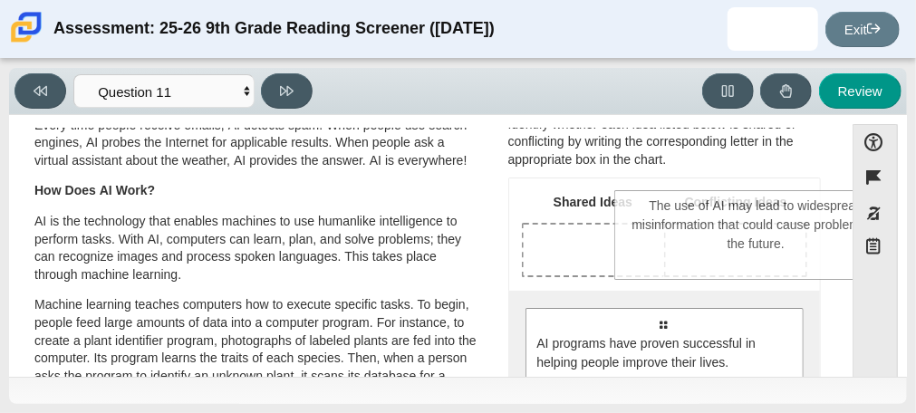
drag, startPoint x: 648, startPoint y: 221, endPoint x: 742, endPoint y: 222, distance: 94.2
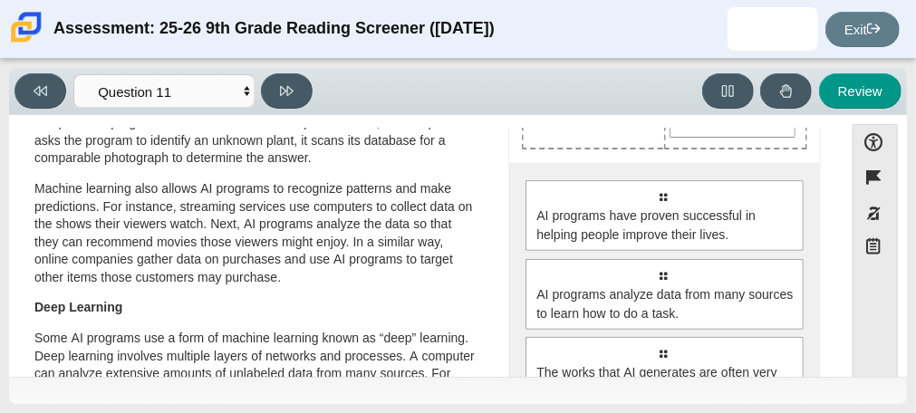
scroll to position [377, 0]
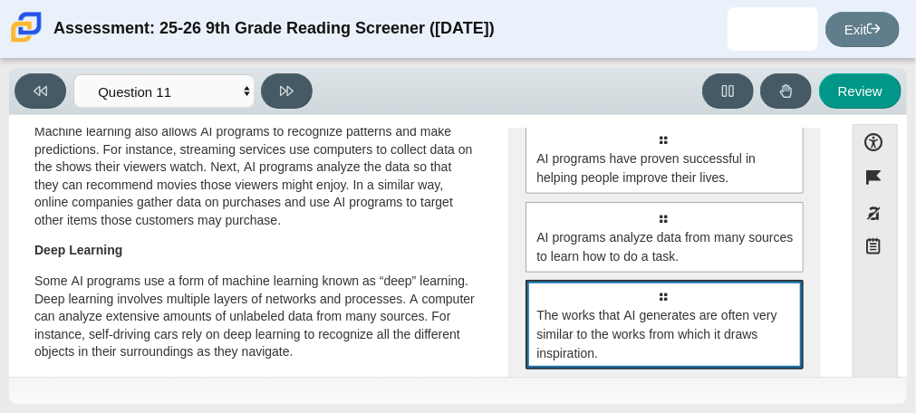
click at [727, 343] on span "The works that AI generates are often very similar to the works from which it d…" at bounding box center [665, 334] width 258 height 57
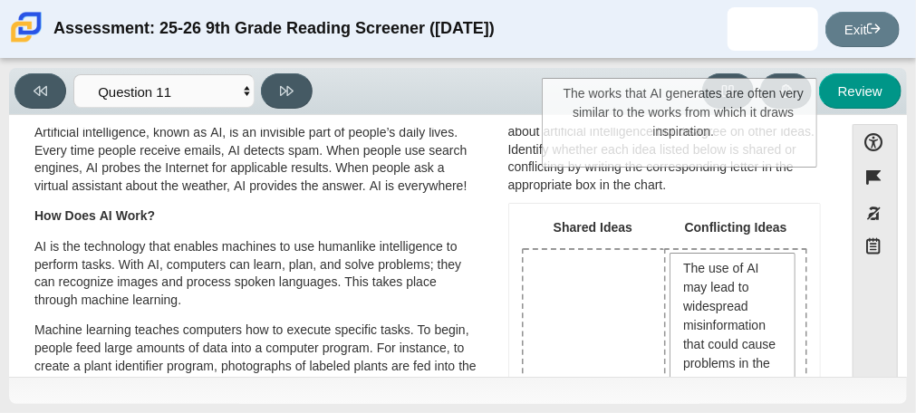
scroll to position [12, 0]
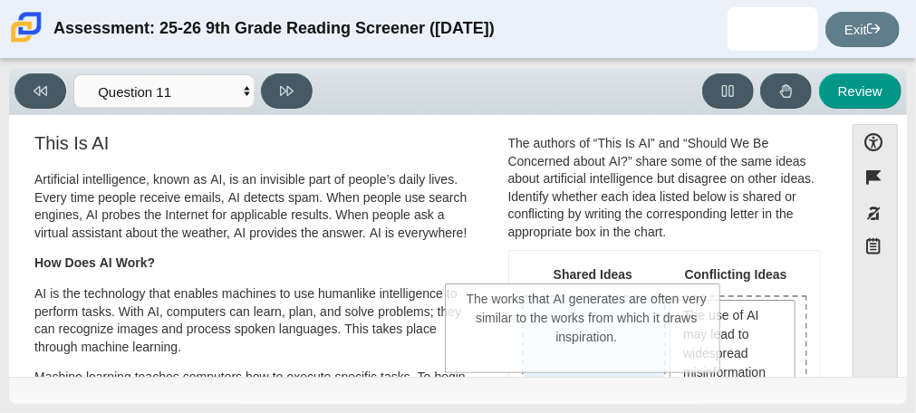
drag, startPoint x: 711, startPoint y: 322, endPoint x: 634, endPoint y: 330, distance: 77.4
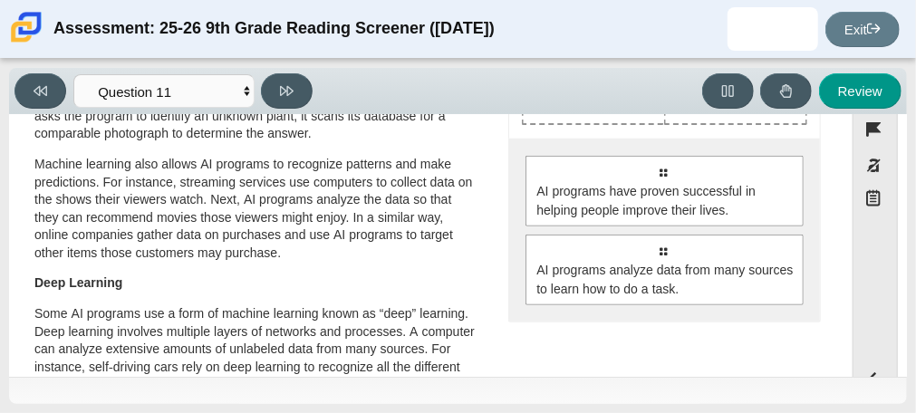
scroll to position [0, 0]
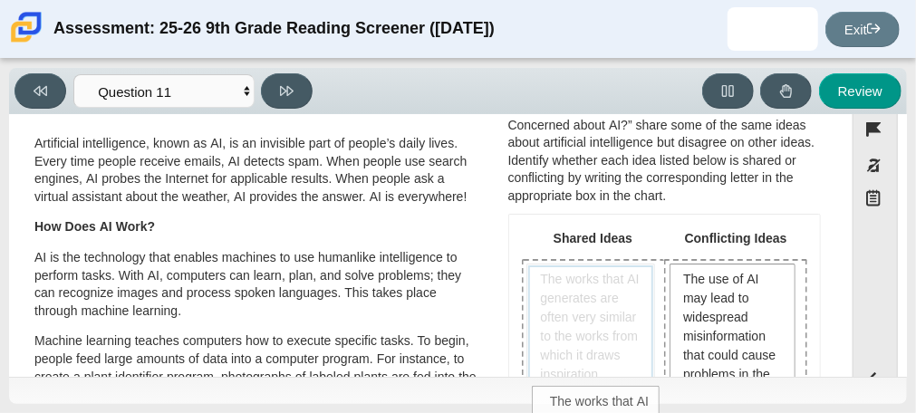
drag, startPoint x: 609, startPoint y: 317, endPoint x: 620, endPoint y: 441, distance: 124.6
click at [620, 413] on html "Assessment: 25-26 9th Grade Reading Screener ([DATE]) [PERSON_NAME] Student" at bounding box center [458, 206] width 916 height 413
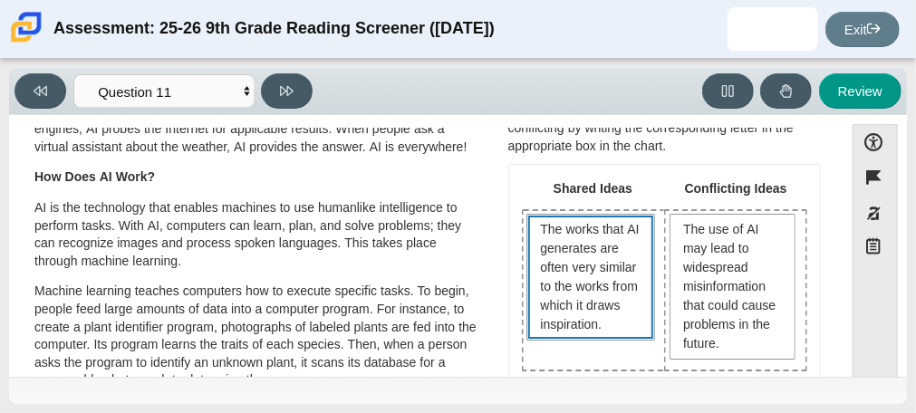
scroll to position [97, 0]
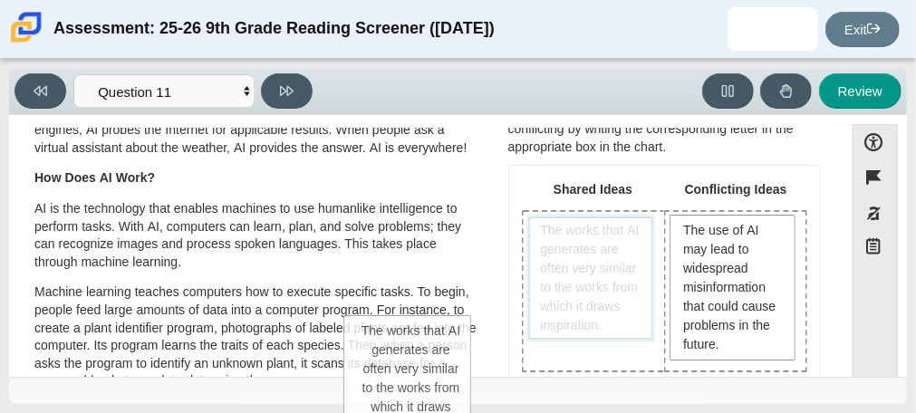
drag, startPoint x: 604, startPoint y: 273, endPoint x: 423, endPoint y: 371, distance: 206.3
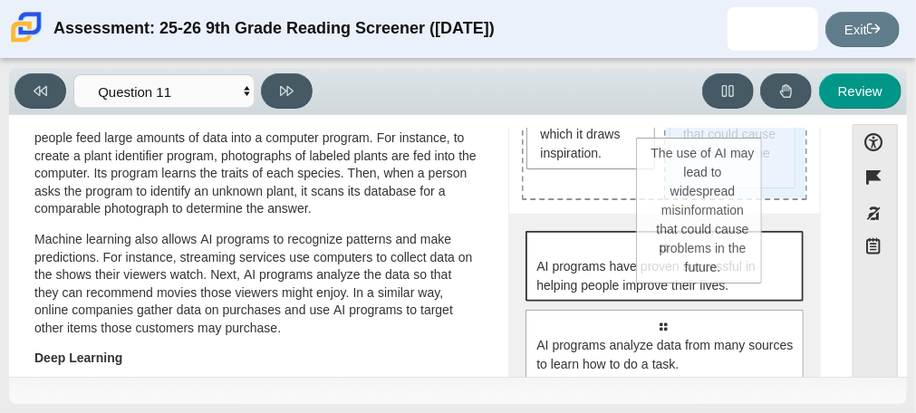
scroll to position [182, 0]
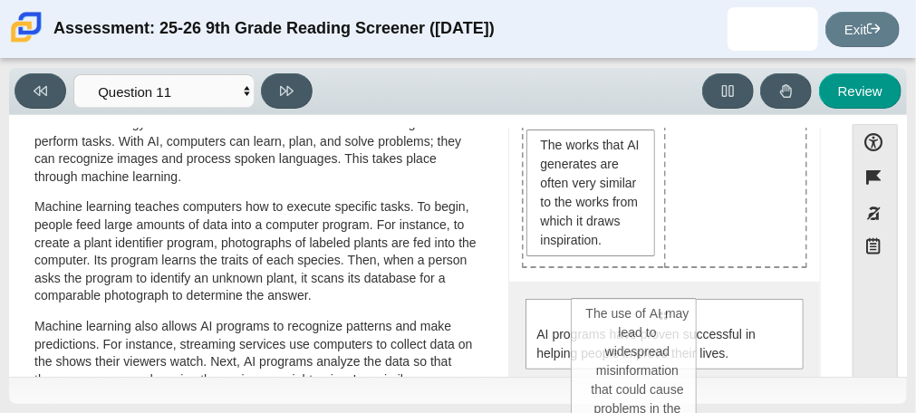
drag, startPoint x: 701, startPoint y: 184, endPoint x: 610, endPoint y: 441, distance: 273.1
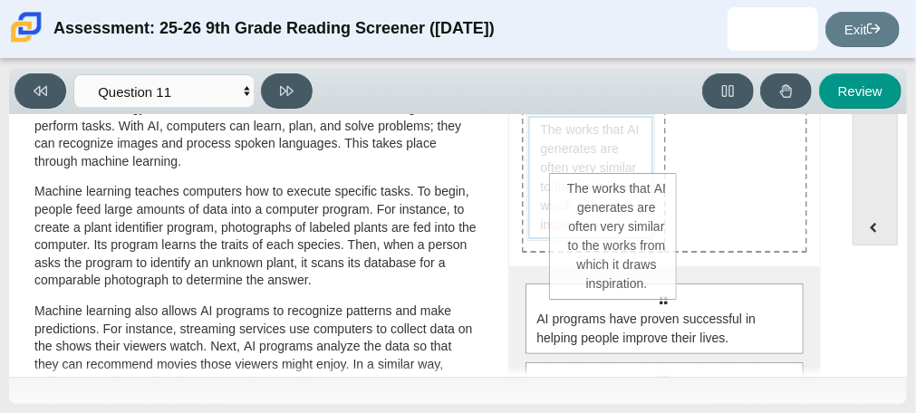
scroll to position [196, 0]
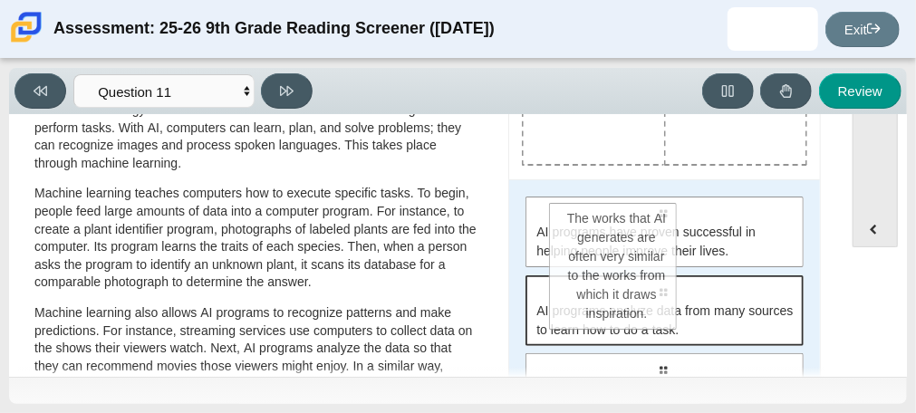
drag, startPoint x: 565, startPoint y: 203, endPoint x: 593, endPoint y: 294, distance: 95.7
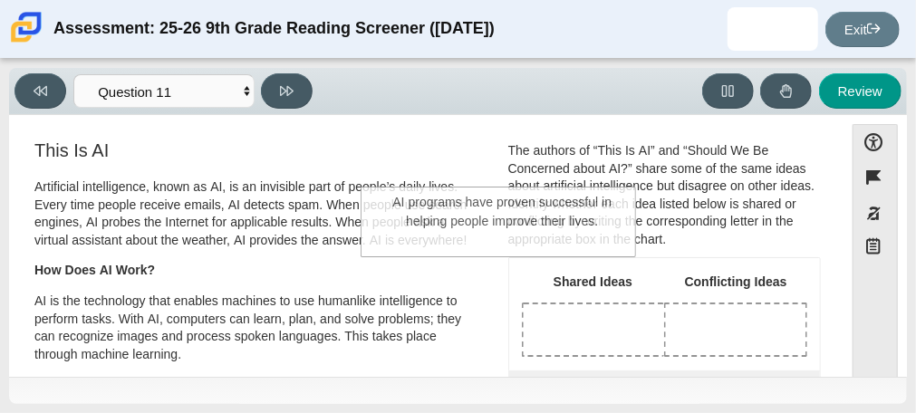
scroll to position [0, 0]
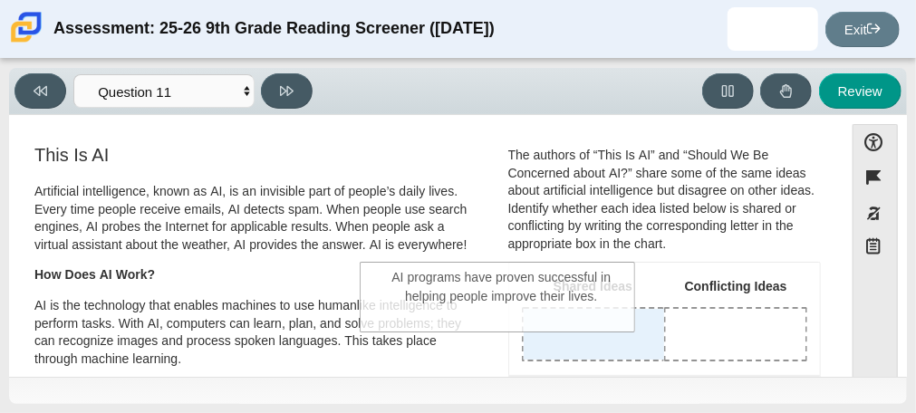
drag, startPoint x: 759, startPoint y: 255, endPoint x: 598, endPoint y: 326, distance: 176.4
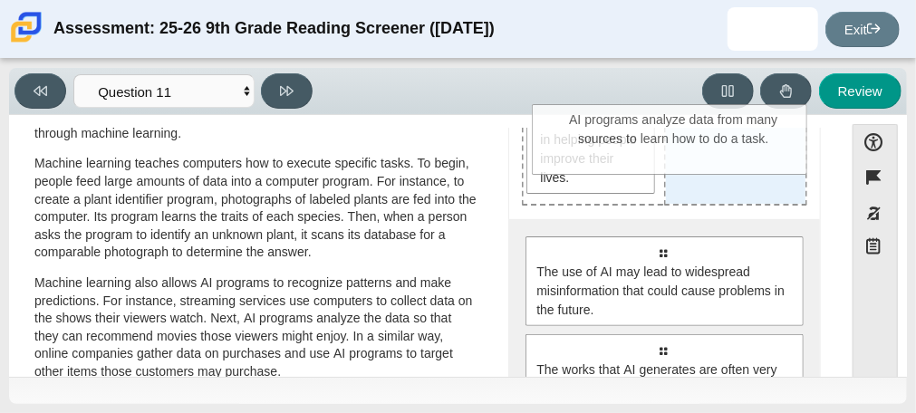
drag, startPoint x: 695, startPoint y: 252, endPoint x: 707, endPoint y: 163, distance: 89.6
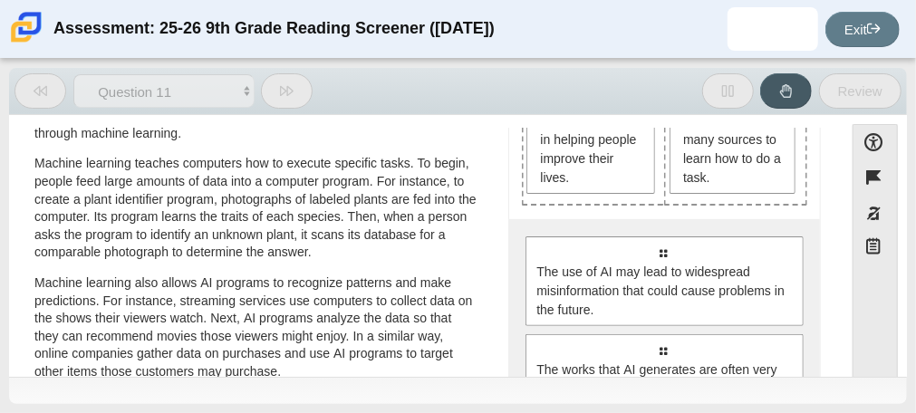
scroll to position [182, 0]
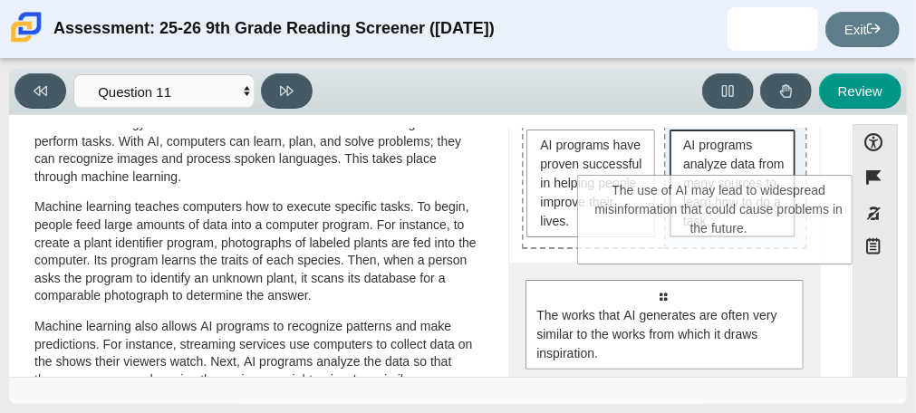
drag, startPoint x: 691, startPoint y: 310, endPoint x: 746, endPoint y: 208, distance: 115.5
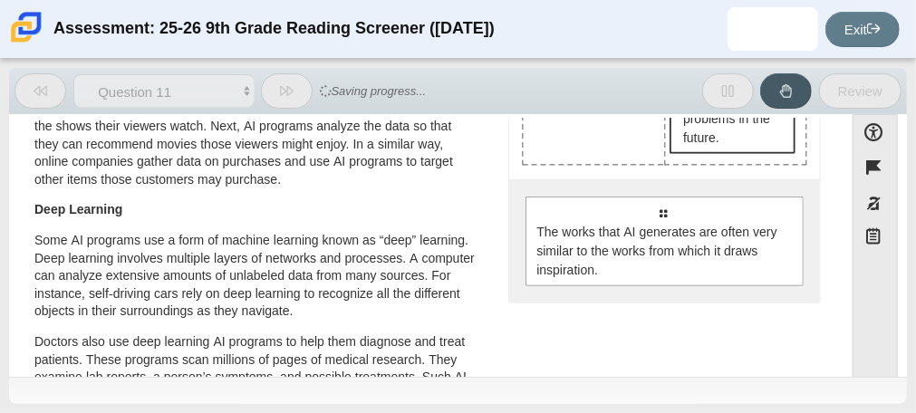
scroll to position [407, 0]
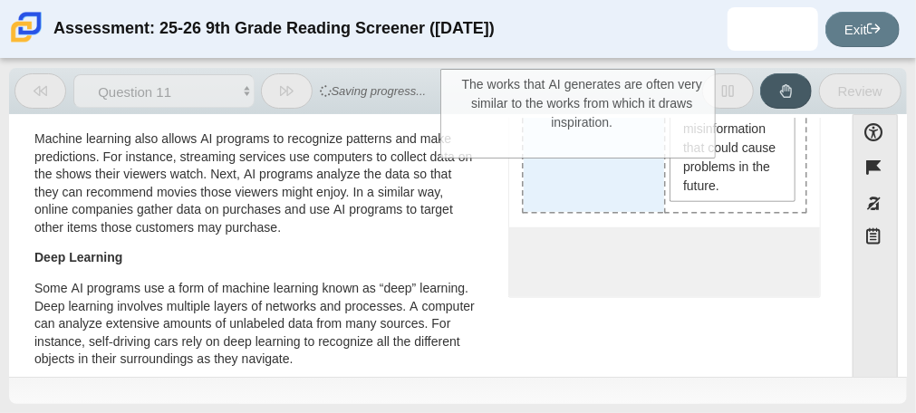
drag, startPoint x: 660, startPoint y: 273, endPoint x: 581, endPoint y: 150, distance: 145.5
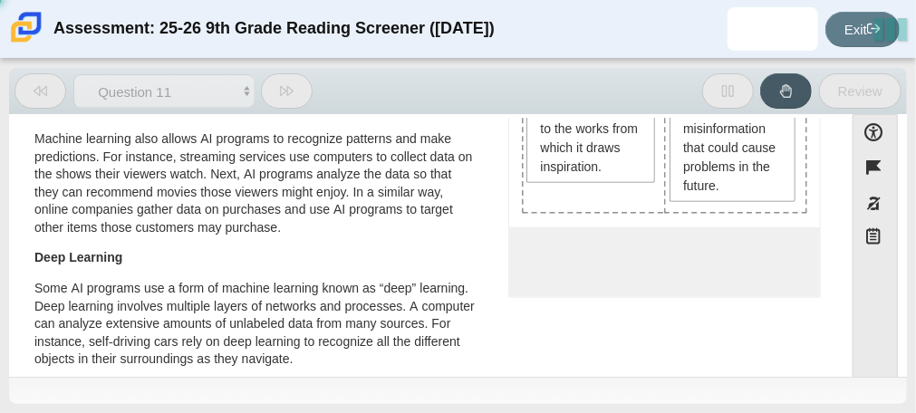
scroll to position [296, 0]
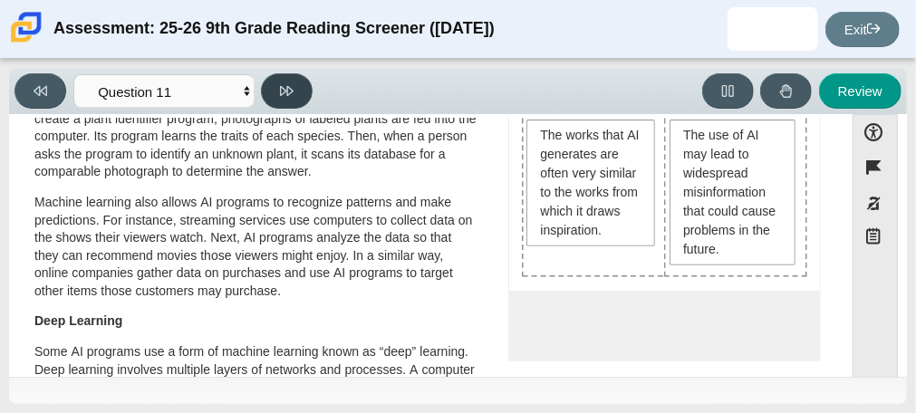
click at [282, 87] on icon at bounding box center [287, 91] width 14 height 10
select select "c3effed4-44ce-4a19-bd96-1787f34e9b4c"
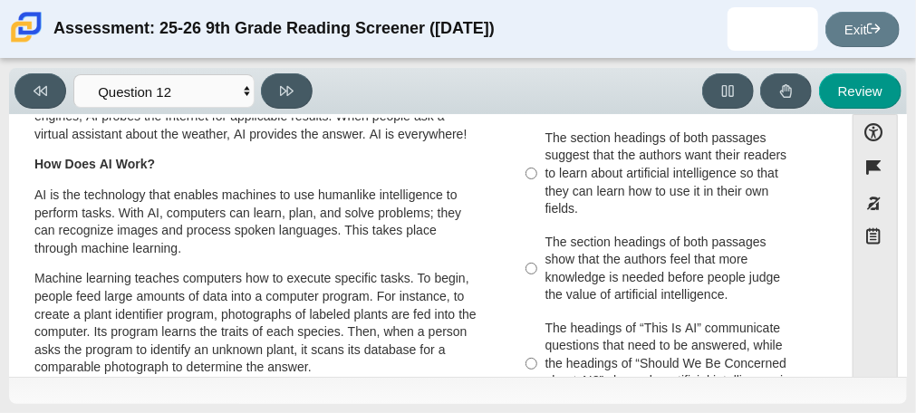
scroll to position [108, 0]
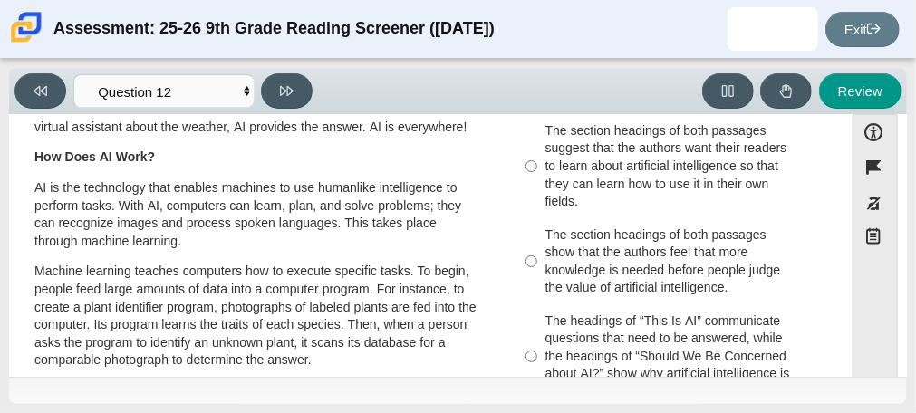
click at [681, 237] on div "The section headings of both passages show that the authors feel that more know…" at bounding box center [678, 261] width 266 height 71
click at [537, 237] on input "The section headings of both passages show that the authors feel that more know…" at bounding box center [531, 261] width 12 height 86
radio input "true"
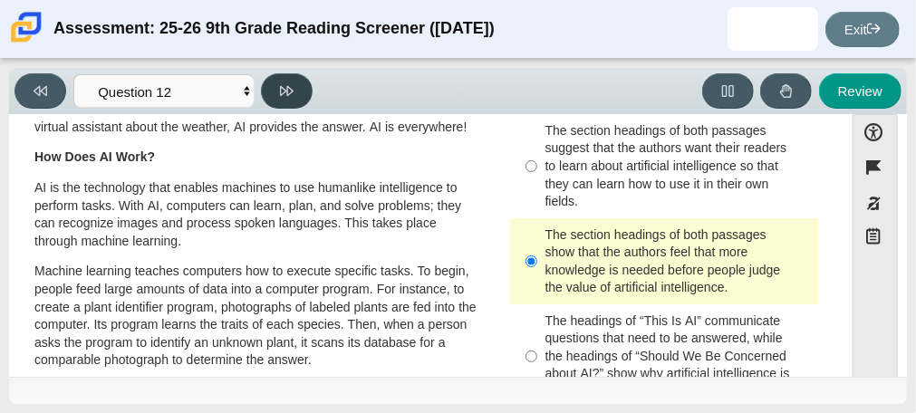
click at [297, 80] on button at bounding box center [287, 90] width 52 height 35
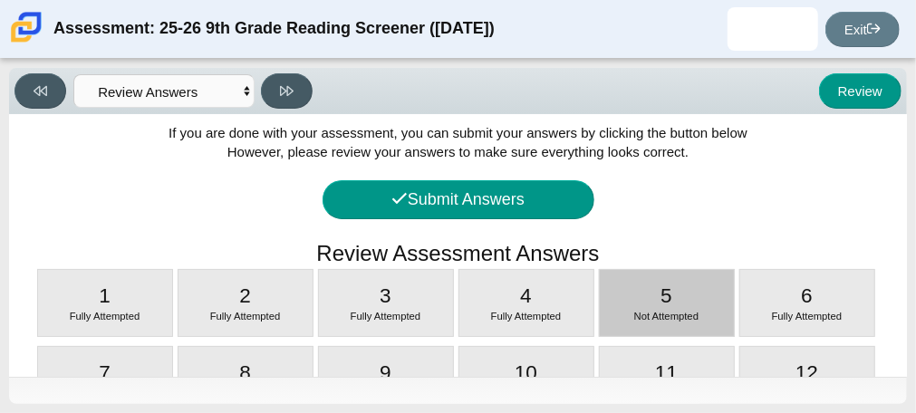
click at [712, 280] on div "5 Not Attempted" at bounding box center [667, 303] width 134 height 66
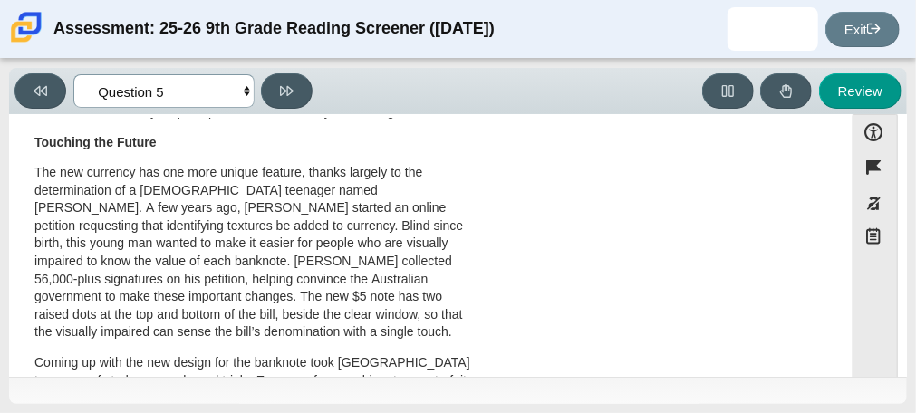
click at [203, 98] on select "Questions Question 1 Question 2 Question 3 Question 4 Question 5 Question 6 Que…" at bounding box center [163, 91] width 181 height 34
click at [73, 74] on select "Questions Question 1 Question 2 Question 3 Question 4 Question 5 Question 6 Que…" at bounding box center [163, 91] width 181 height 34
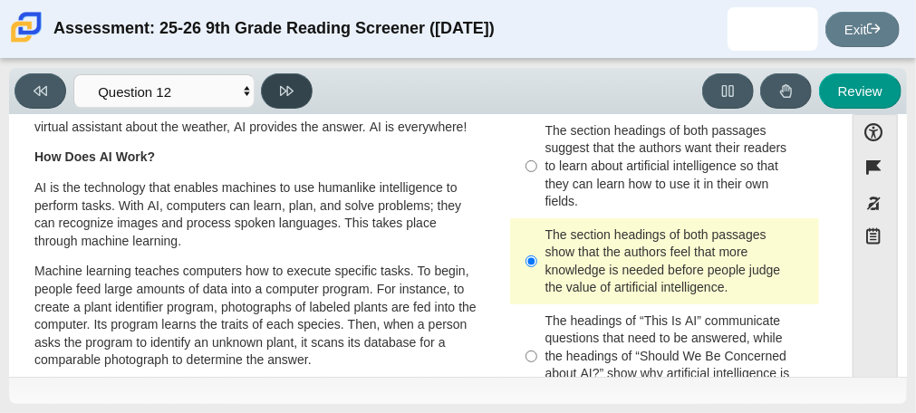
click at [292, 84] on icon at bounding box center [287, 91] width 14 height 14
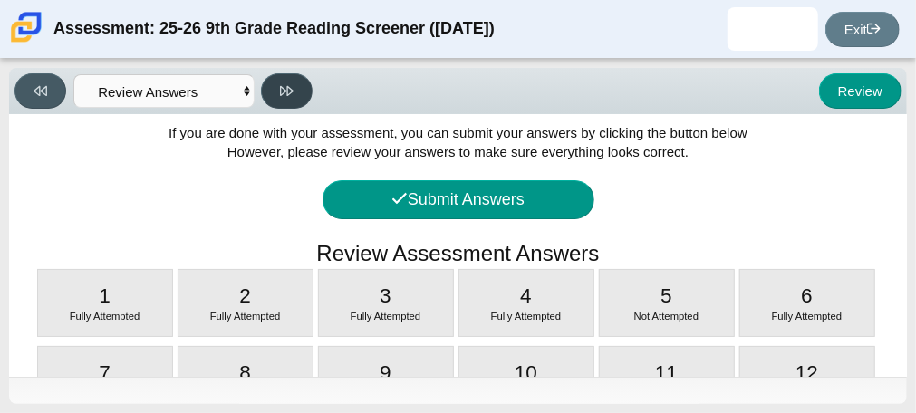
scroll to position [56, 0]
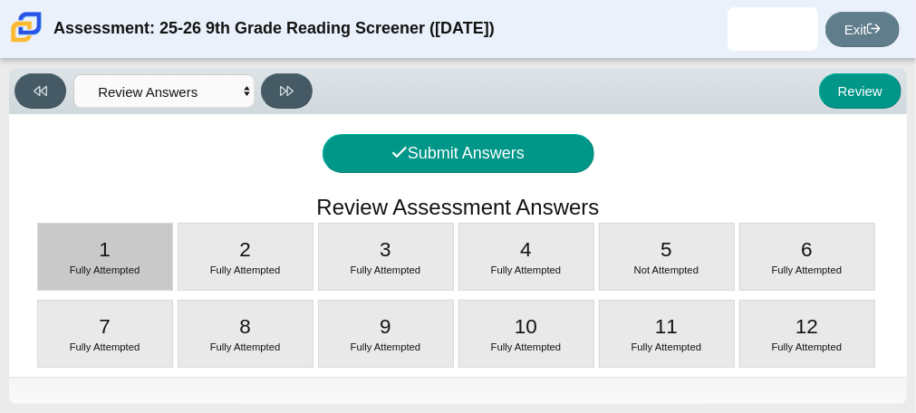
click at [94, 258] on div "1 Fully Attempted" at bounding box center [105, 257] width 134 height 66
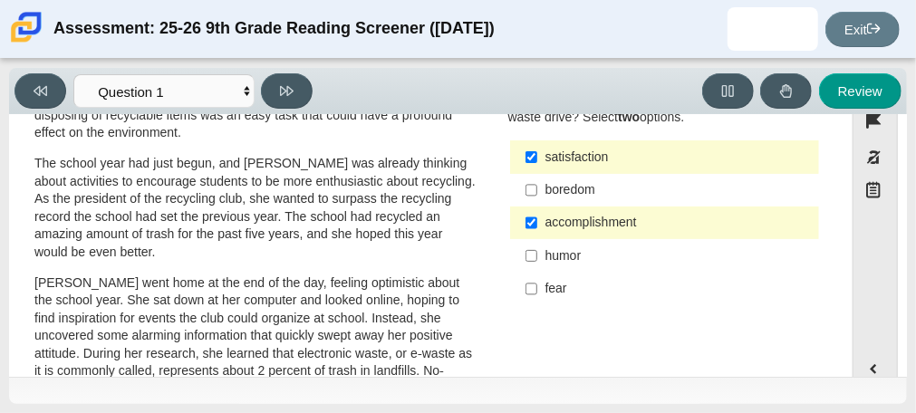
scroll to position [0, 0]
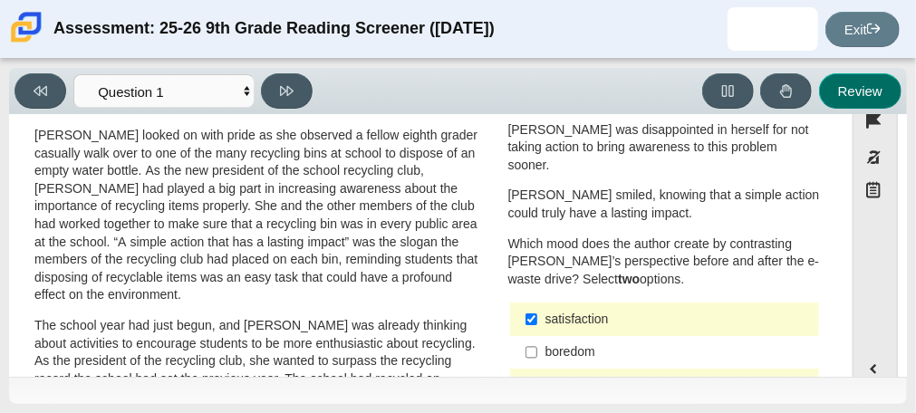
click at [856, 92] on button "Review" at bounding box center [860, 90] width 82 height 35
select select "review"
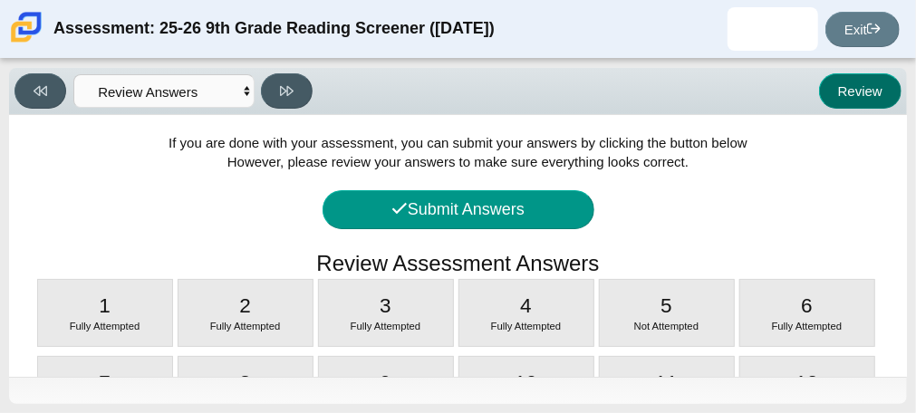
scroll to position [56, 0]
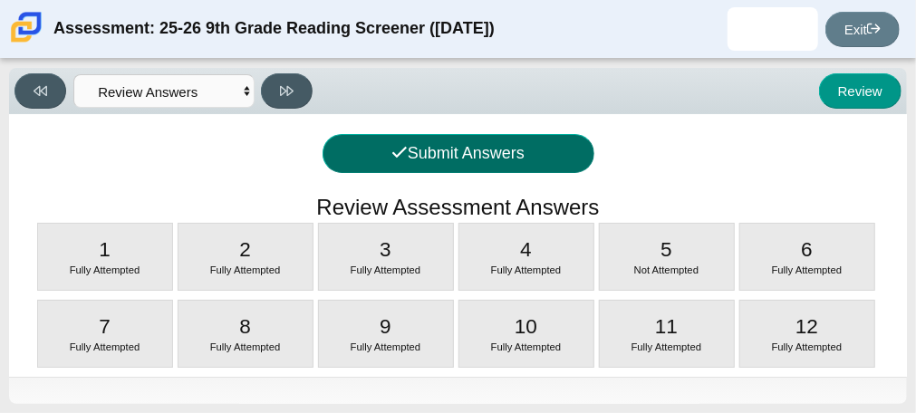
click at [531, 140] on button "Submit Answers" at bounding box center [459, 153] width 272 height 39
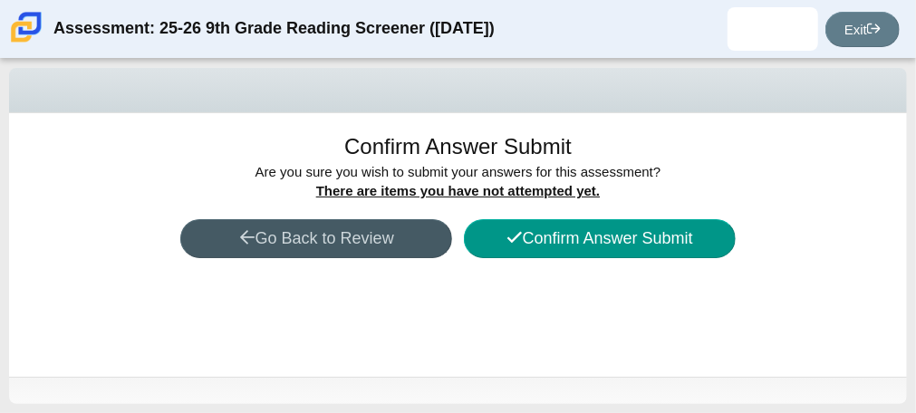
scroll to position [0, 0]
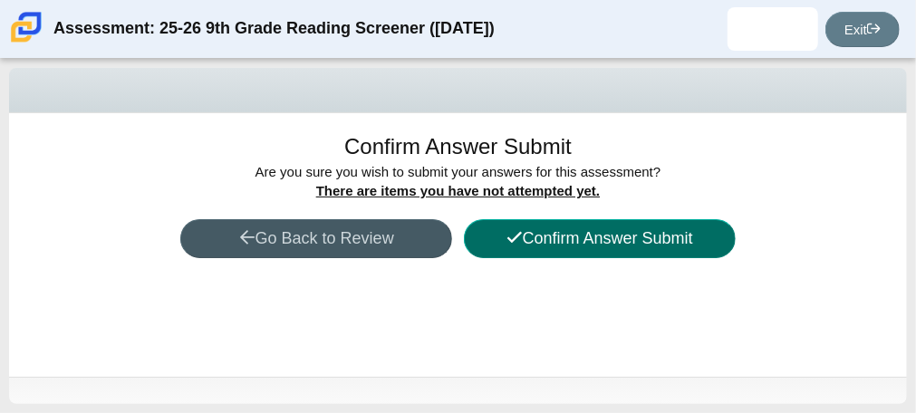
click at [530, 243] on button "Confirm Answer Submit" at bounding box center [600, 238] width 272 height 39
